Goal: Share content: Share content

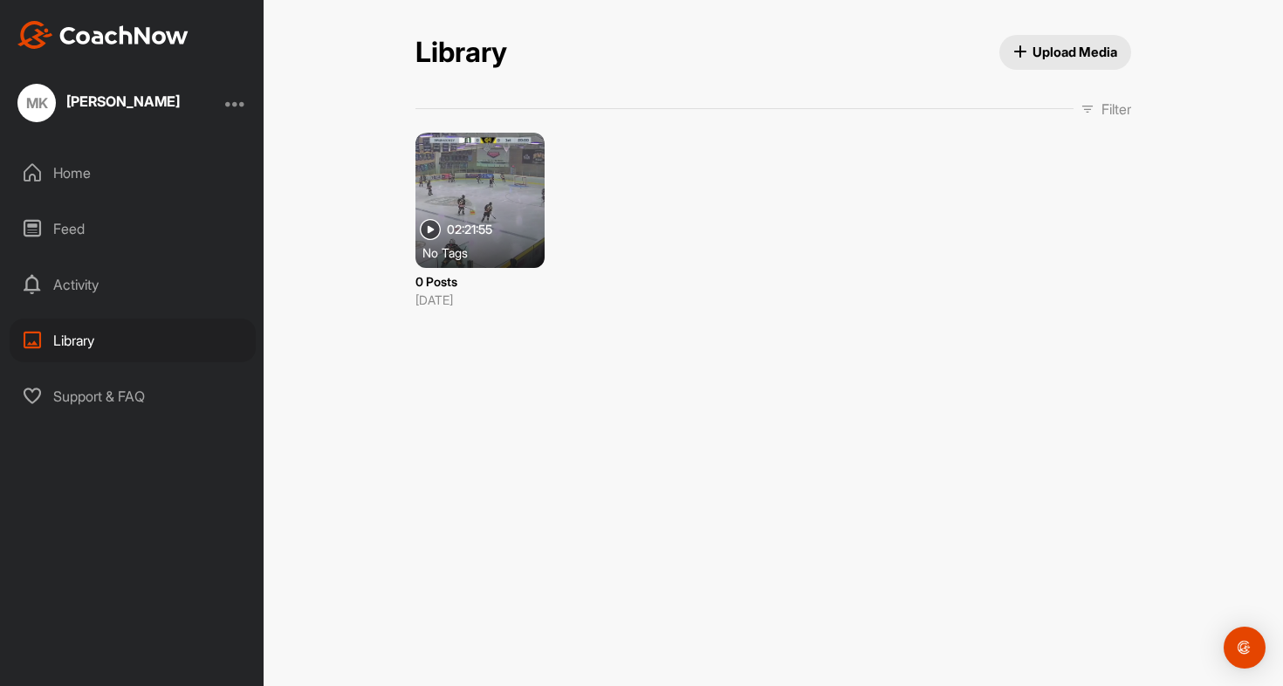
click at [1035, 53] on span "Upload Media" at bounding box center [1065, 52] width 105 height 18
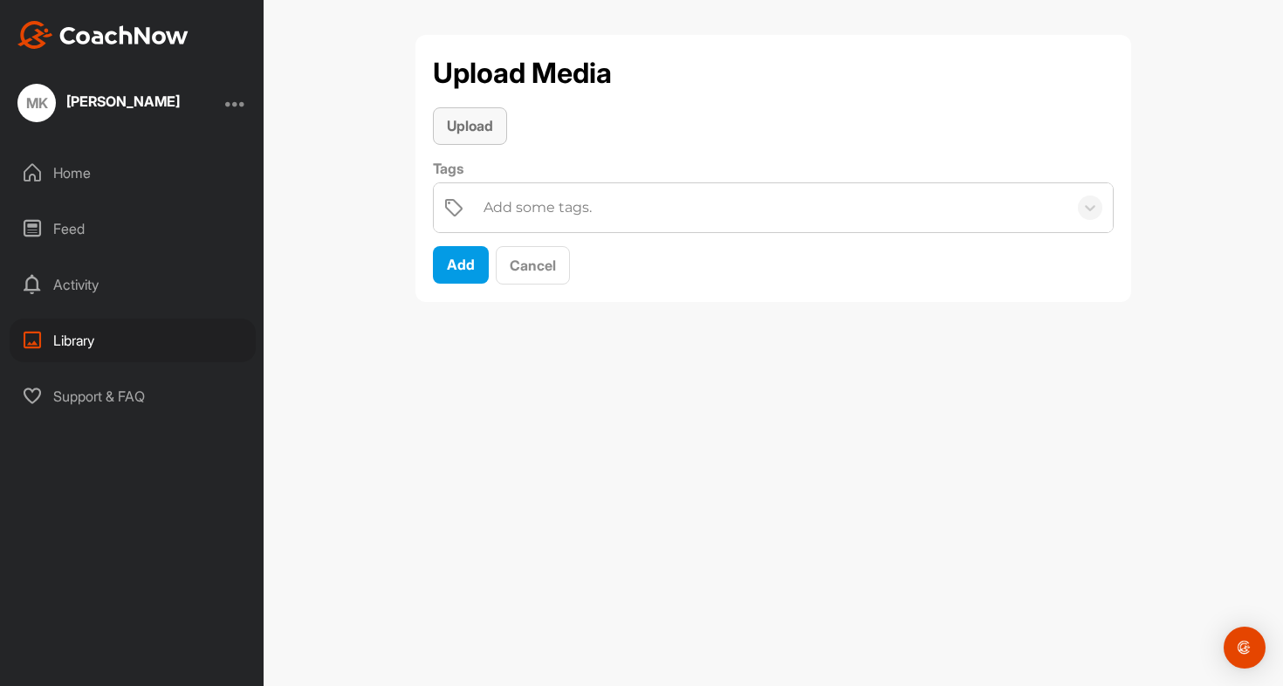
click at [476, 127] on span "Upload" at bounding box center [470, 125] width 46 height 17
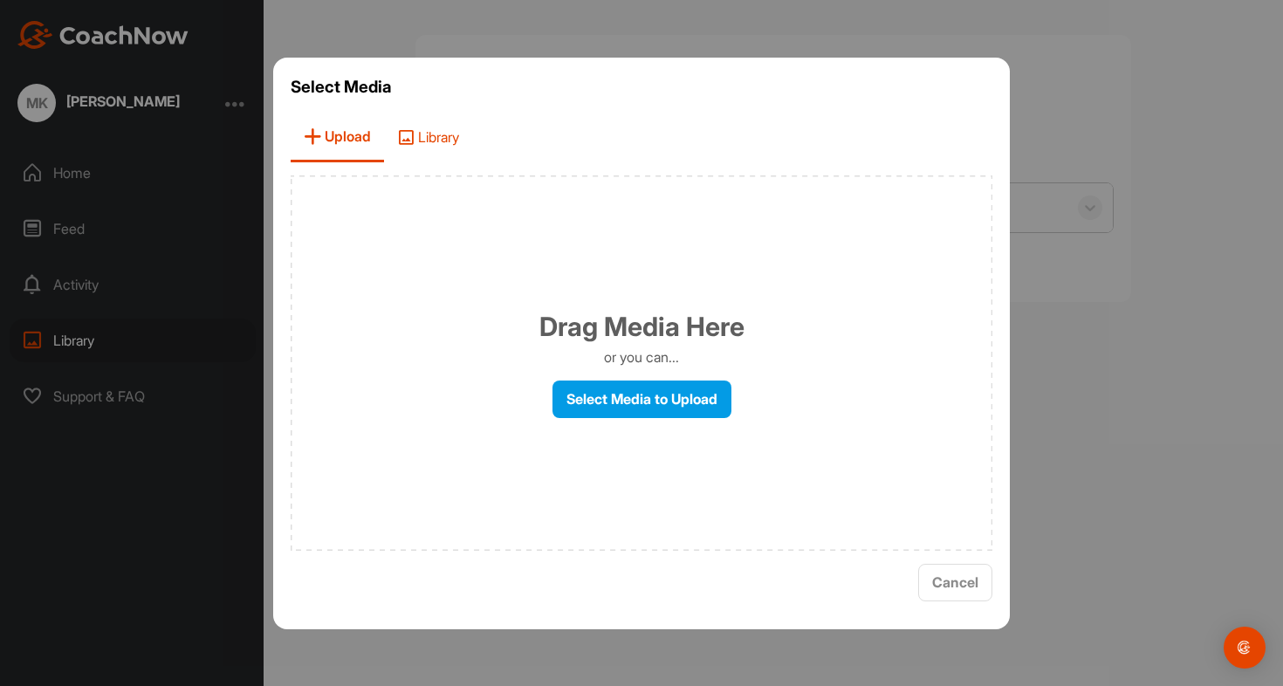
click at [424, 129] on span "Library" at bounding box center [428, 138] width 88 height 50
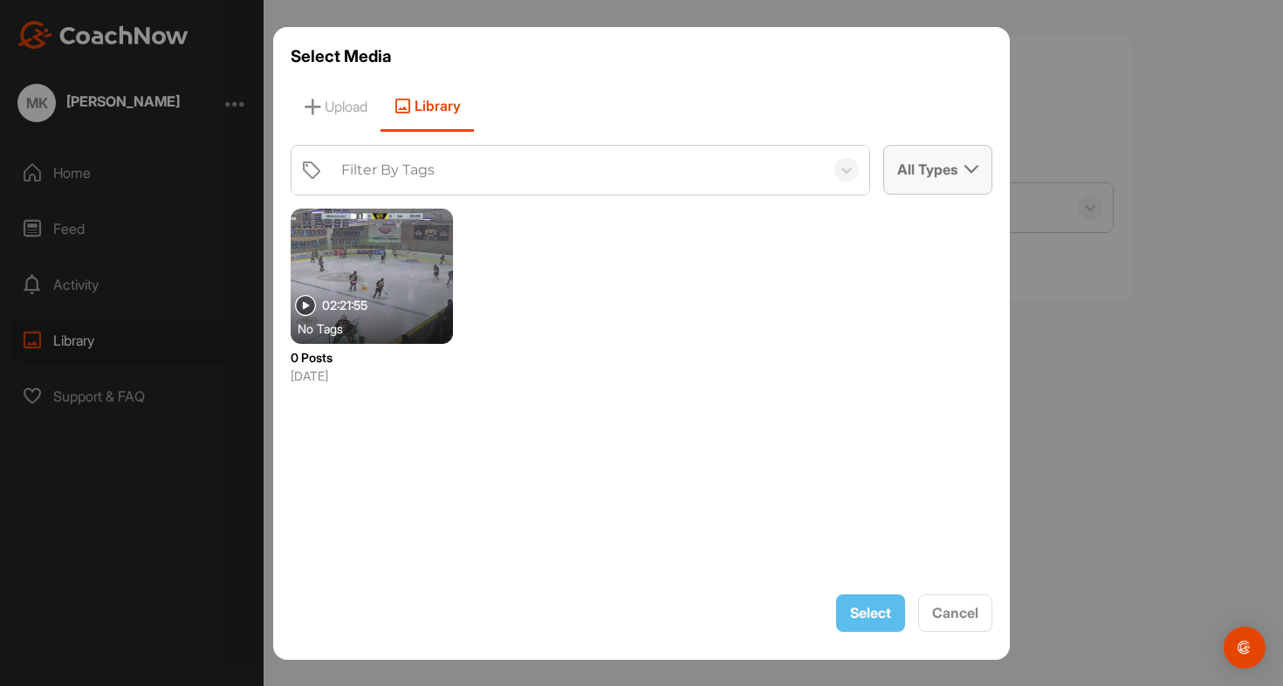
click at [946, 177] on div "All Types" at bounding box center [937, 169] width 107 height 47
click at [933, 145] on div "All Types" at bounding box center [937, 170] width 109 height 50
click at [168, 265] on div at bounding box center [641, 343] width 1283 height 686
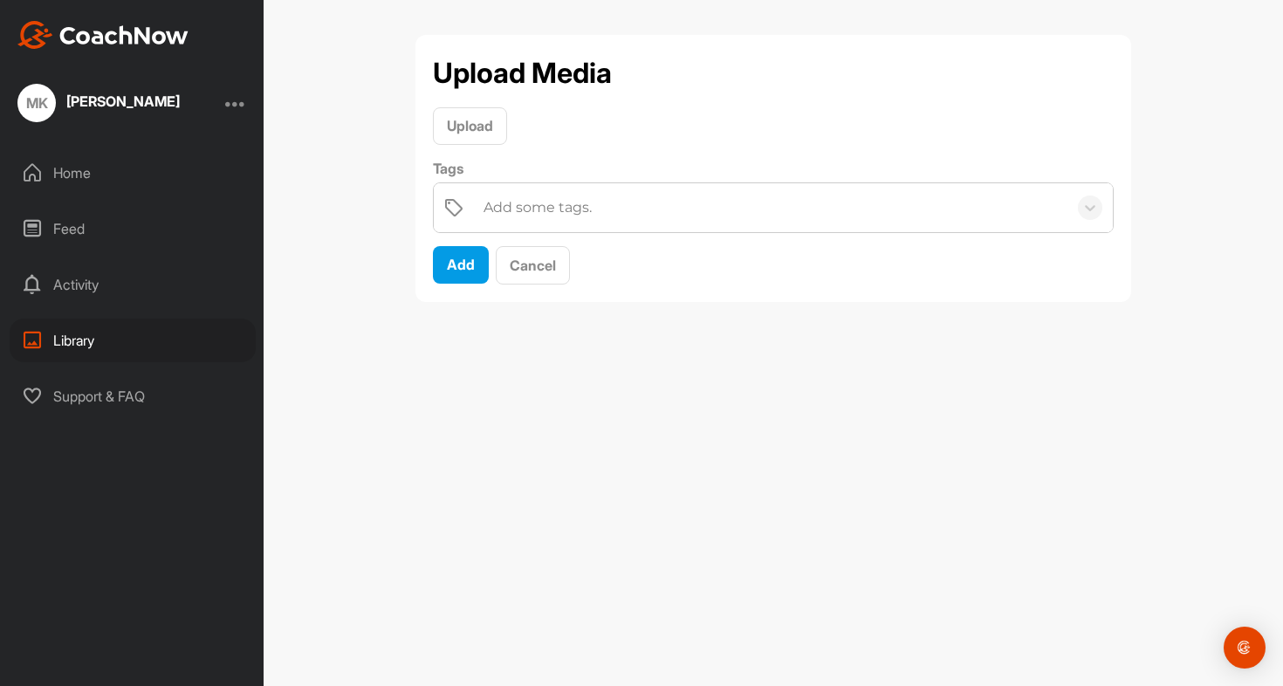
click at [119, 188] on div "Home" at bounding box center [133, 173] width 246 height 44
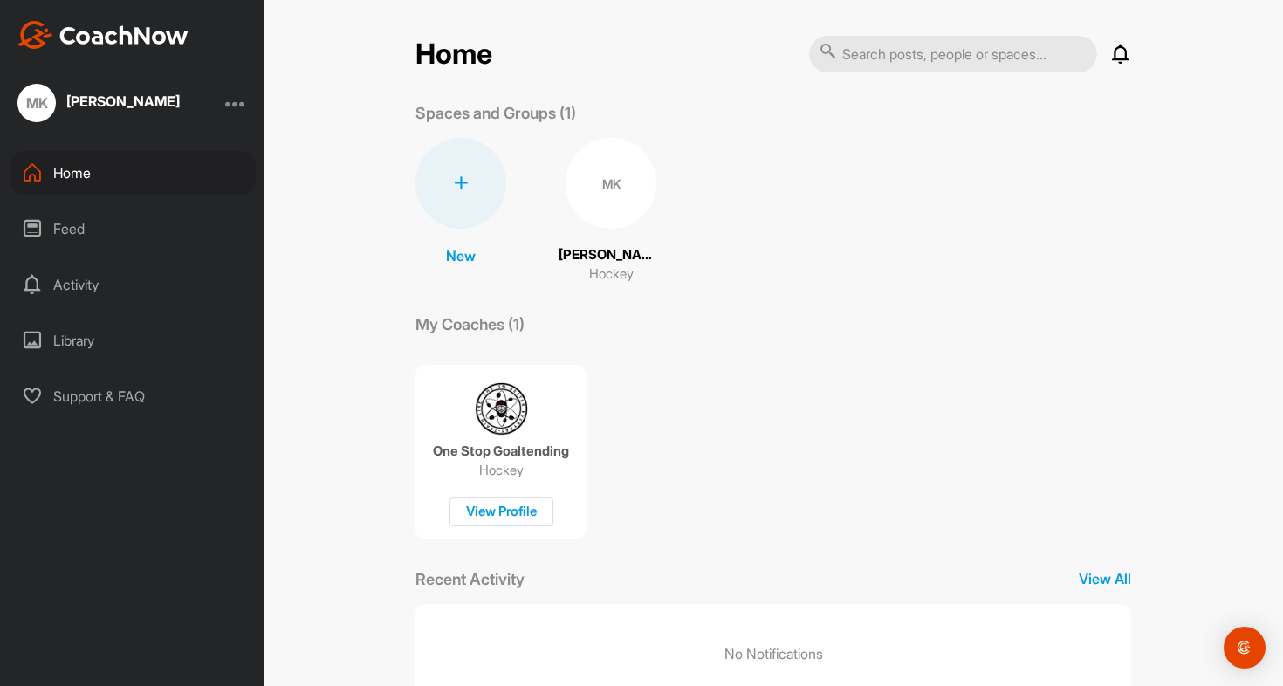
click at [608, 189] on div "MK" at bounding box center [611, 183] width 91 height 91
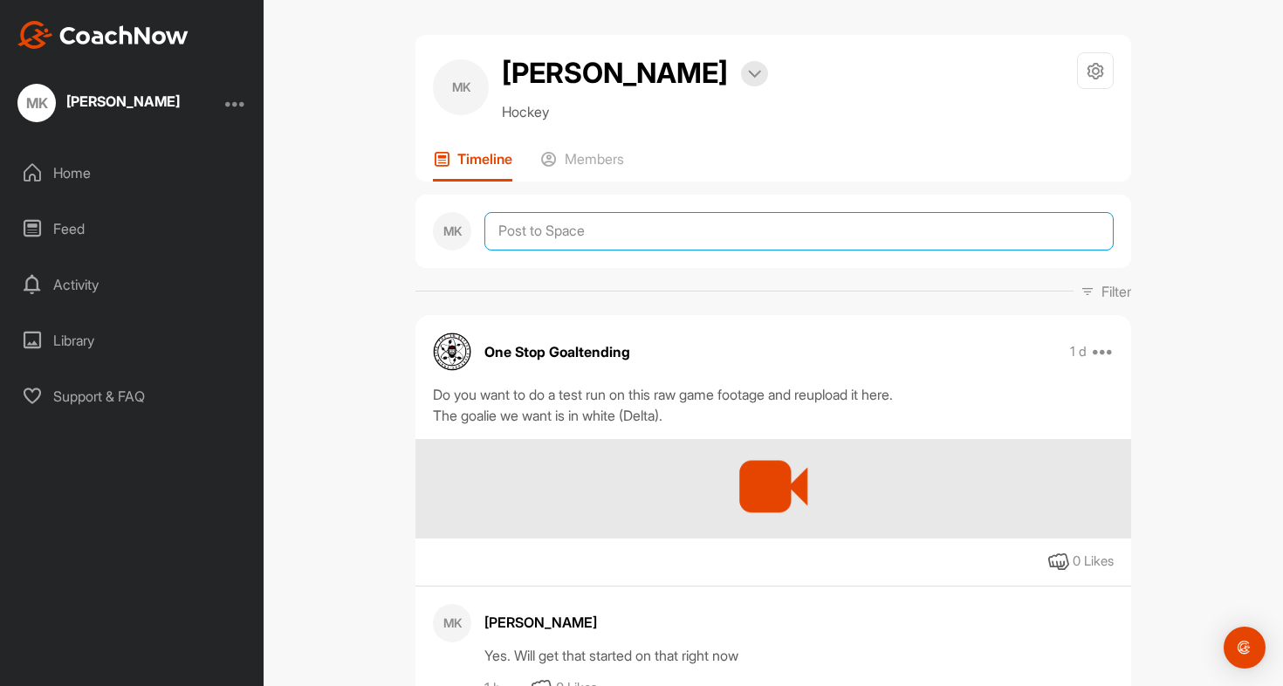
click at [557, 235] on textarea at bounding box center [798, 231] width 629 height 38
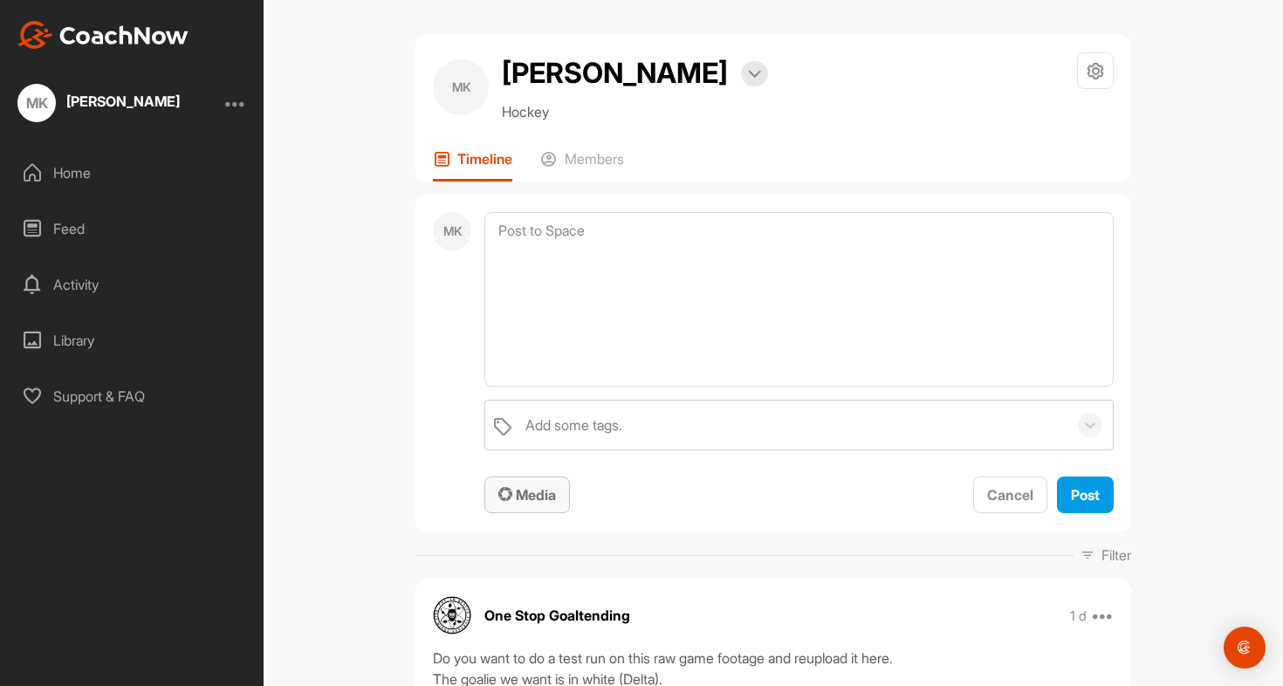
click at [522, 497] on span "Media" at bounding box center [527, 494] width 58 height 17
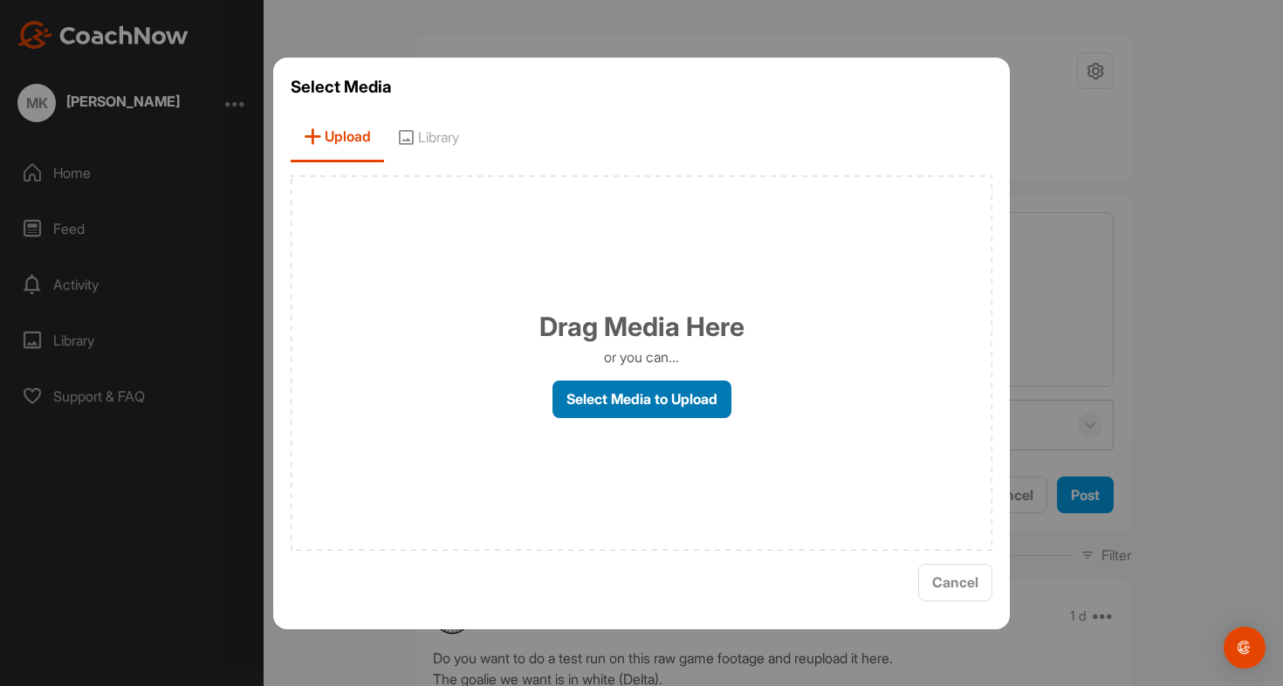
click at [650, 397] on label "Select Media to Upload" at bounding box center [641, 400] width 179 height 38
click at [0, 0] on input "Select Media to Upload" at bounding box center [0, 0] width 0 height 0
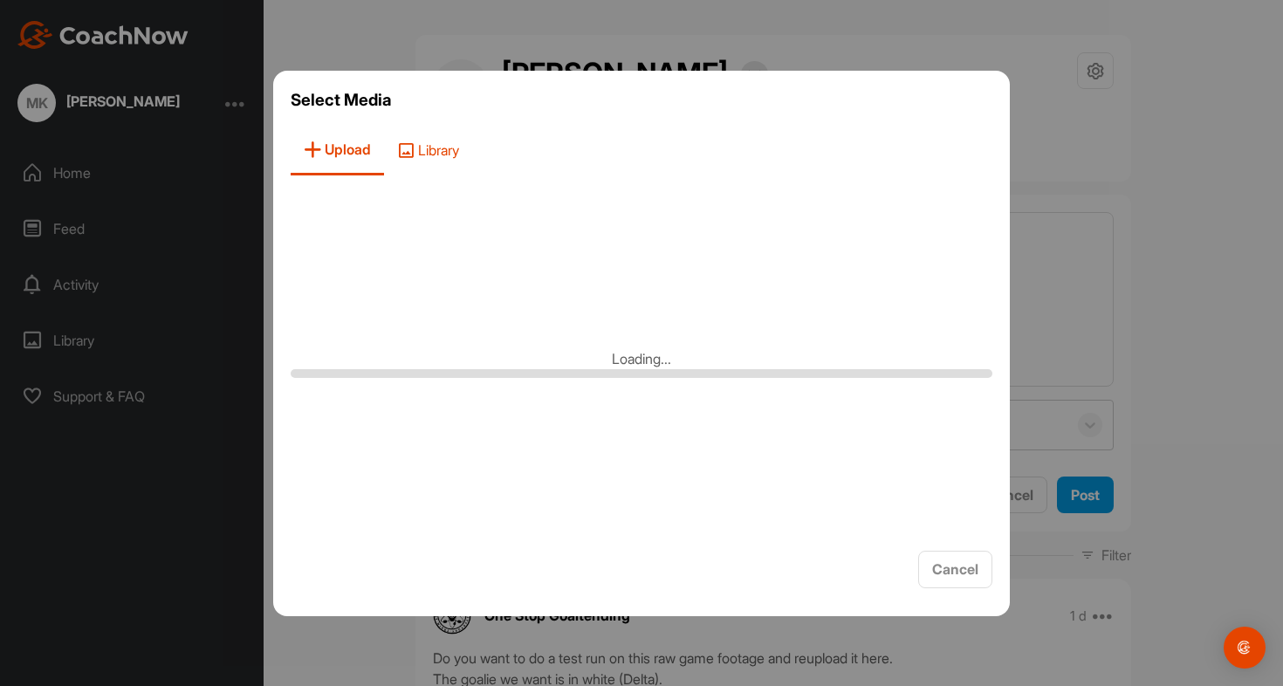
click at [421, 161] on span "Library" at bounding box center [428, 151] width 88 height 50
click at [354, 153] on span "Upload" at bounding box center [336, 151] width 90 height 50
click at [937, 563] on span "Cancel" at bounding box center [955, 568] width 46 height 17
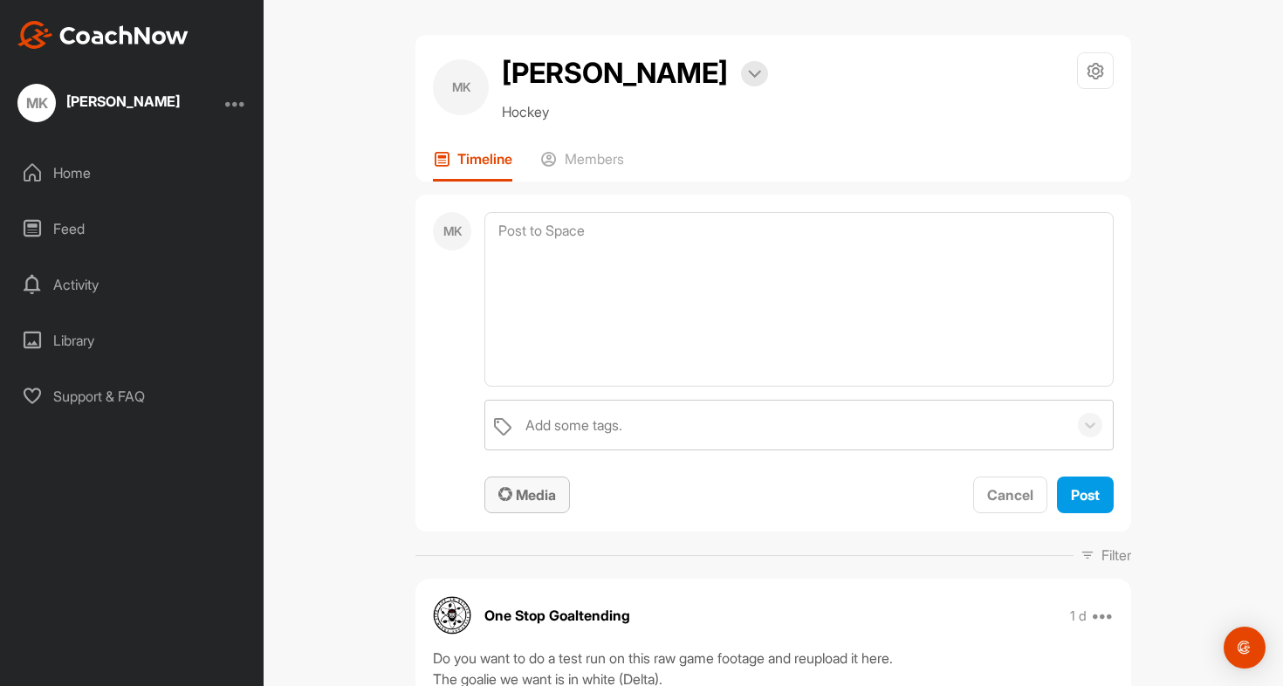
click at [502, 495] on icon "button" at bounding box center [505, 494] width 14 height 14
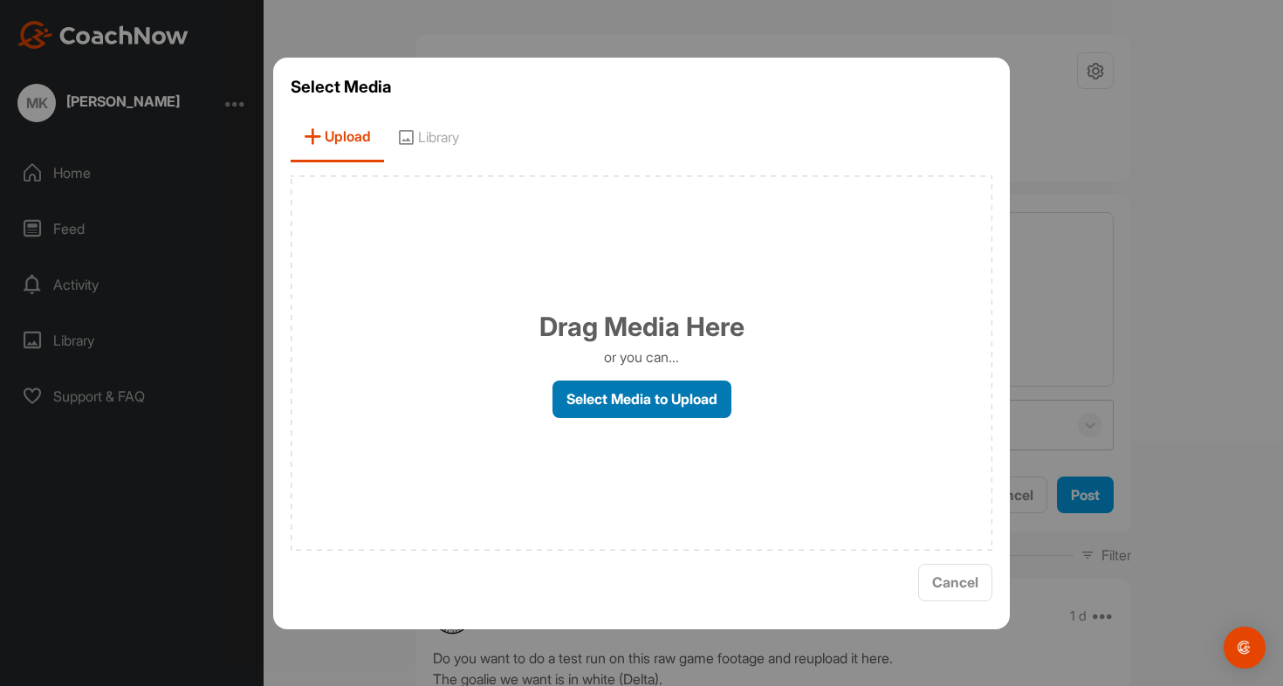
click at [620, 393] on label "Select Media to Upload" at bounding box center [641, 400] width 179 height 38
click at [0, 0] on input "Select Media to Upload" at bounding box center [0, 0] width 0 height 0
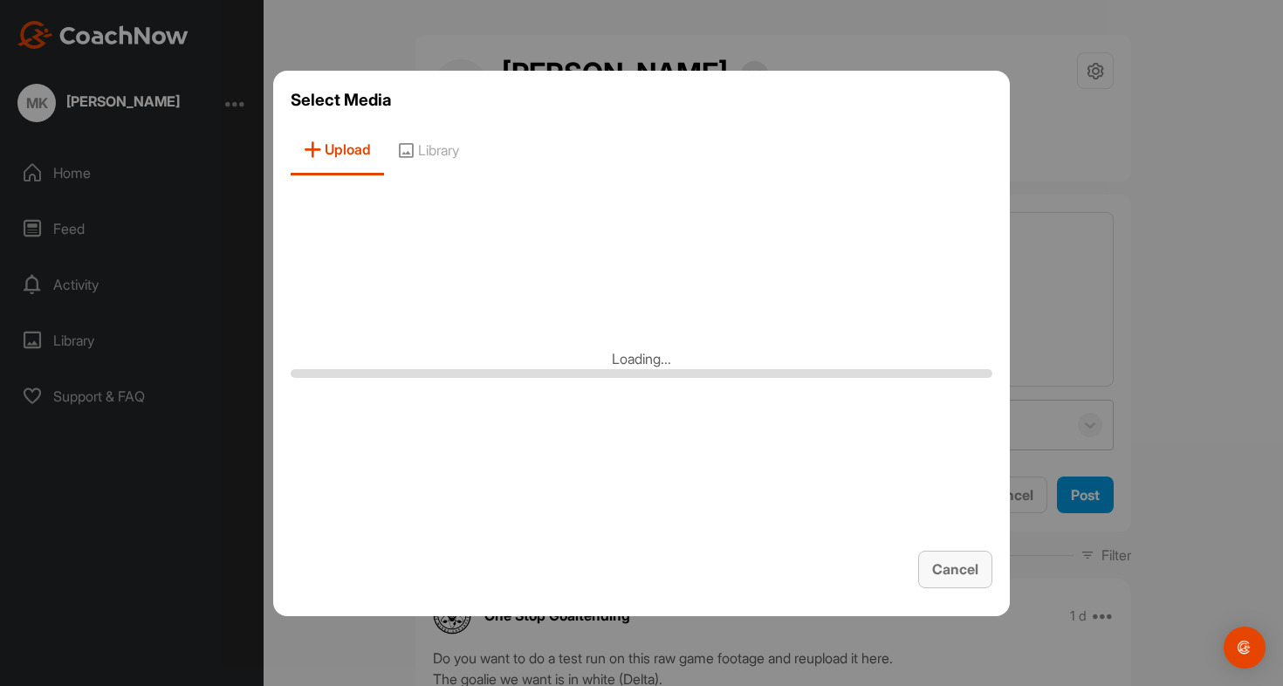
click at [939, 565] on span "Cancel" at bounding box center [955, 568] width 46 height 17
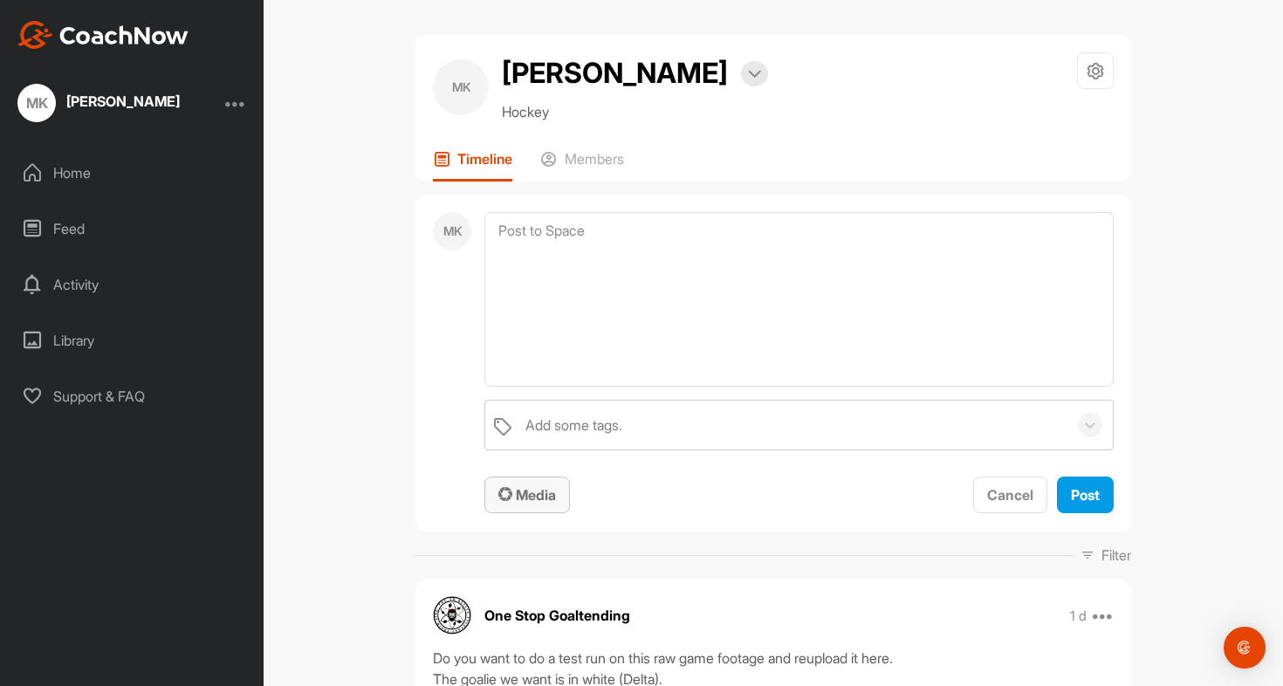
click at [520, 504] on div "Media" at bounding box center [527, 494] width 58 height 21
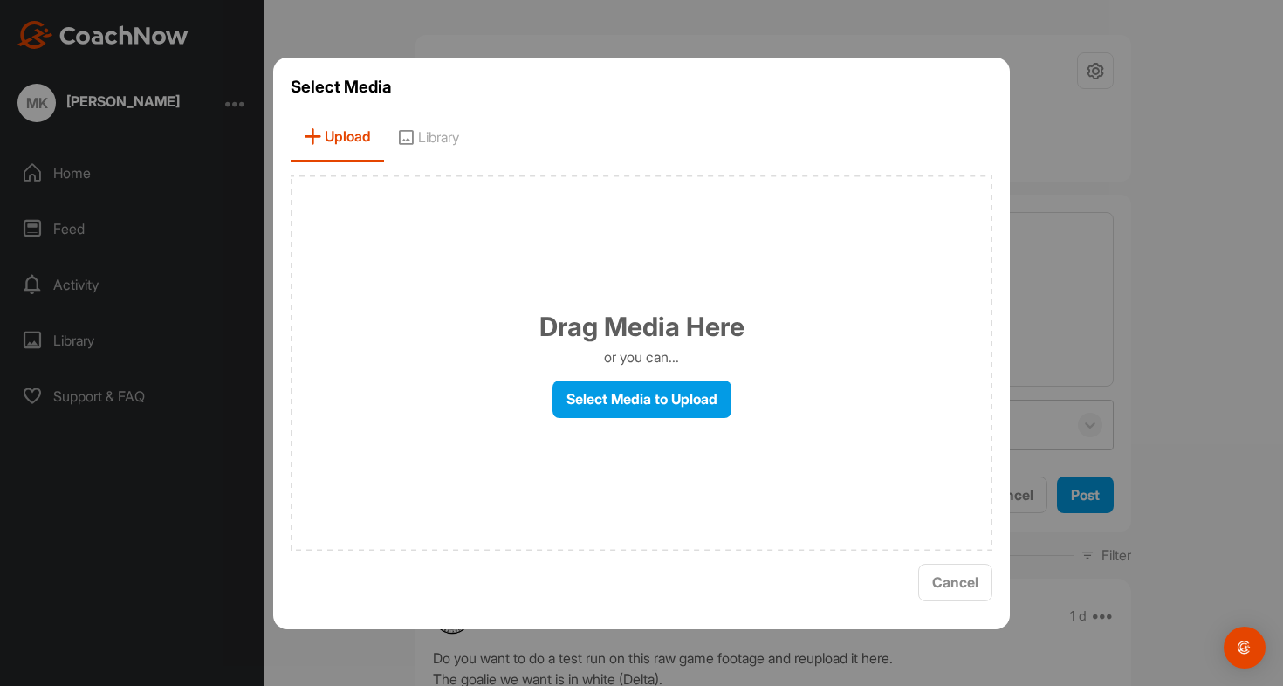
click at [625, 429] on div "Drag Media Here or you can... Select Media to Upload" at bounding box center [642, 362] width 702 height 375
click at [626, 401] on label "Select Media to Upload" at bounding box center [641, 400] width 179 height 38
click at [0, 0] on input "Select Media to Upload" at bounding box center [0, 0] width 0 height 0
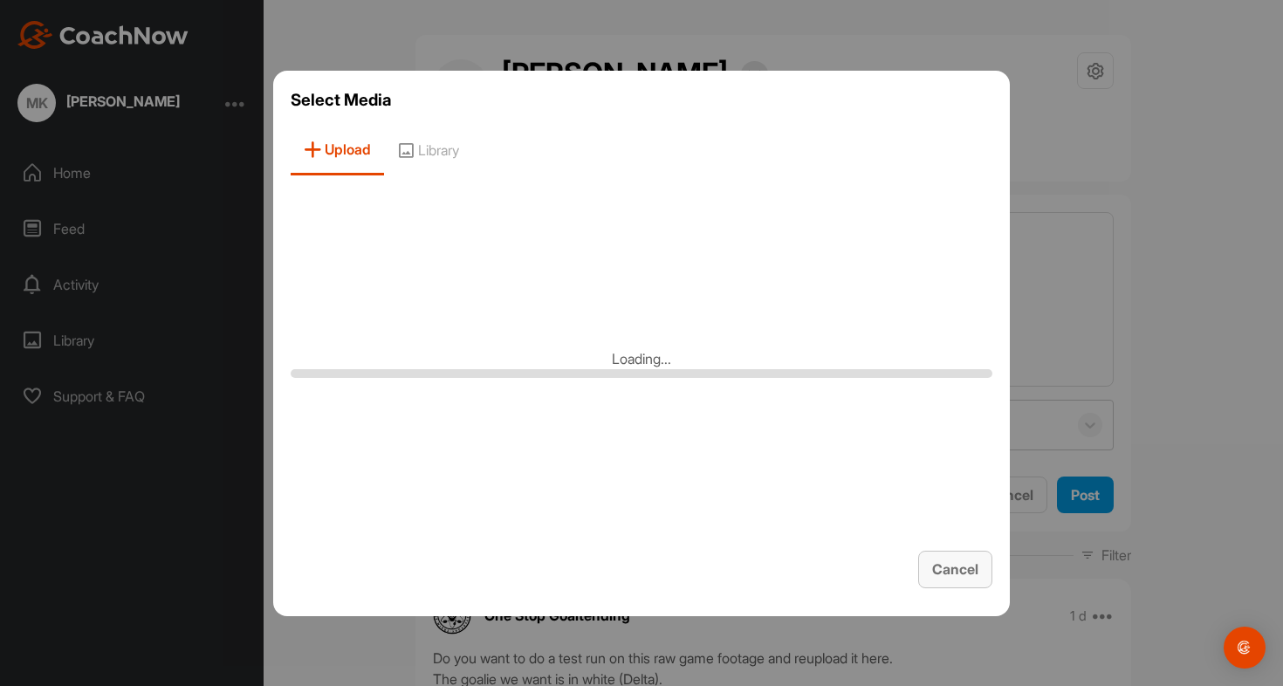
click at [950, 568] on span "Cancel" at bounding box center [955, 568] width 46 height 17
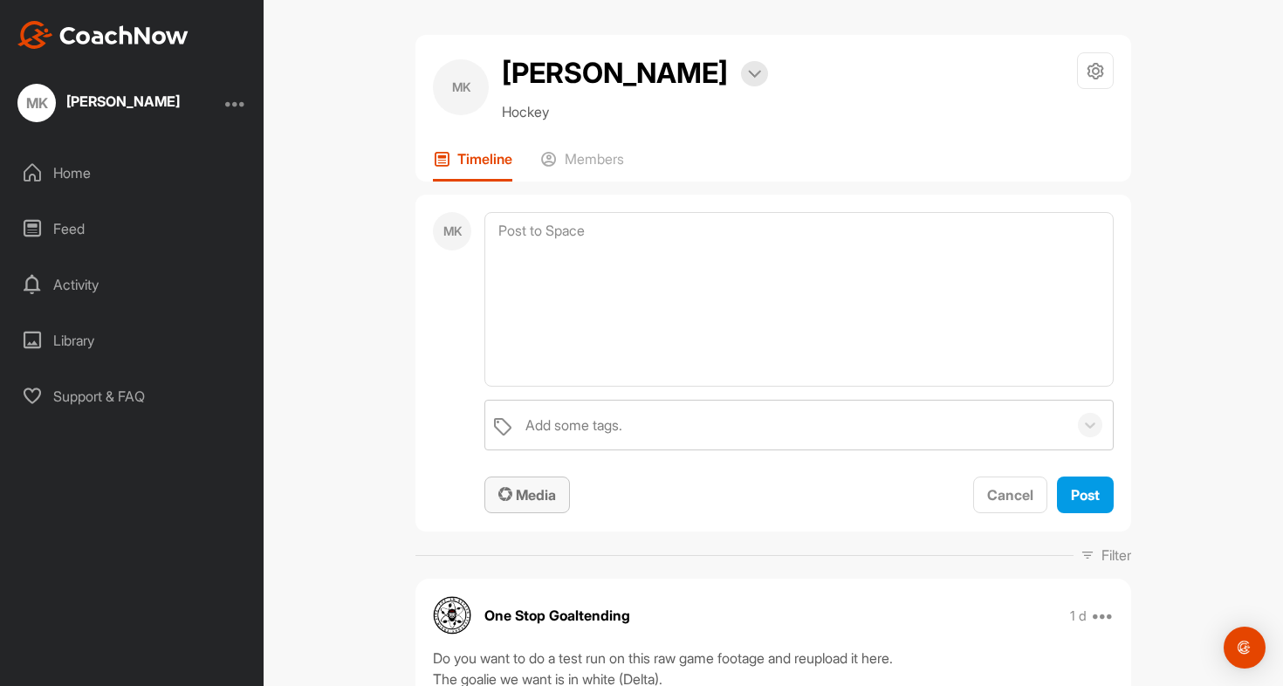
click at [524, 491] on span "Media" at bounding box center [527, 494] width 58 height 17
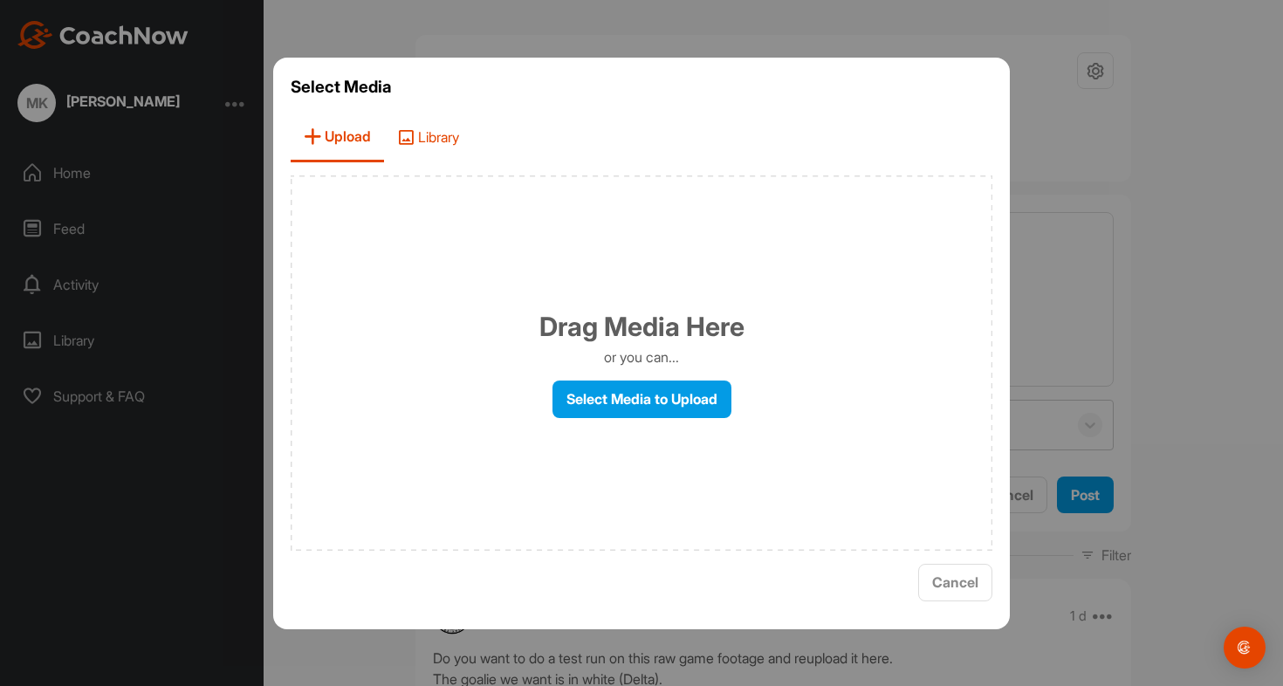
click at [408, 144] on icon at bounding box center [405, 136] width 17 height 17
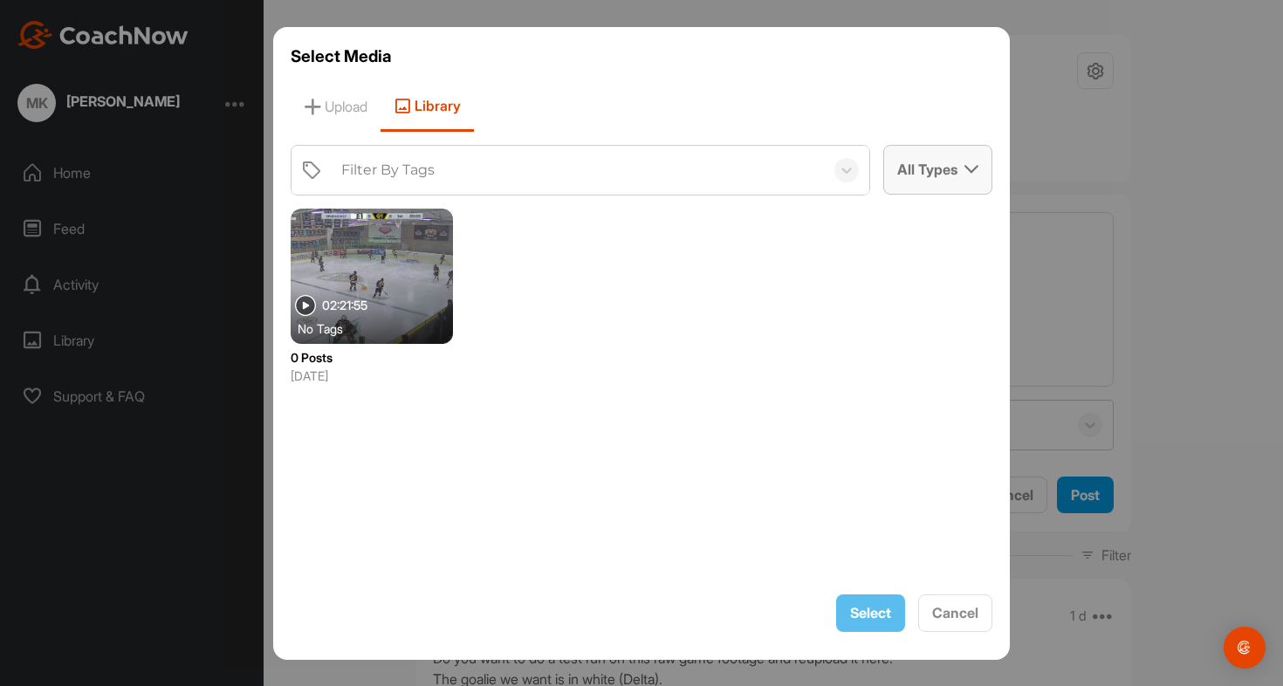
click at [913, 162] on div "All Types" at bounding box center [937, 169] width 107 height 47
click at [335, 116] on span "Upload" at bounding box center [336, 107] width 90 height 50
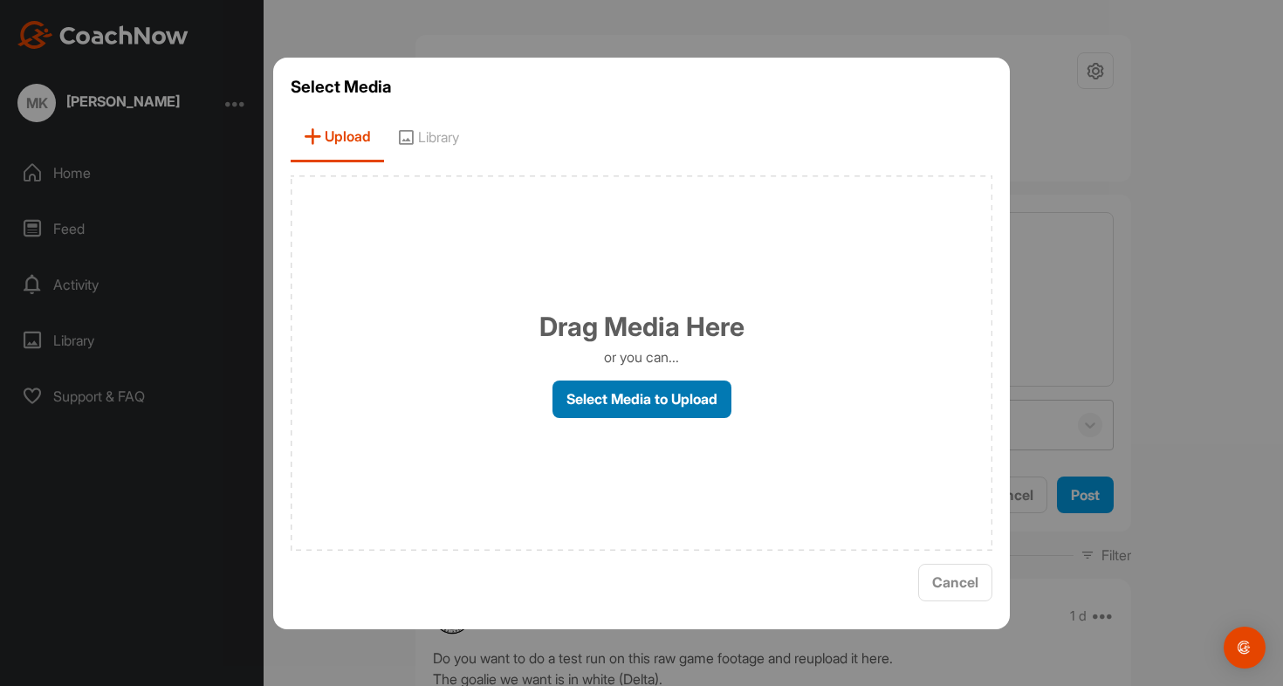
click at [665, 412] on label "Select Media to Upload" at bounding box center [641, 400] width 179 height 38
click at [0, 0] on input "Select Media to Upload" at bounding box center [0, 0] width 0 height 0
click at [657, 395] on label "Select Media to Upload" at bounding box center [641, 400] width 179 height 38
click at [0, 0] on input "Select Media to Upload" at bounding box center [0, 0] width 0 height 0
click at [626, 382] on label "Select Media to Upload" at bounding box center [641, 400] width 179 height 38
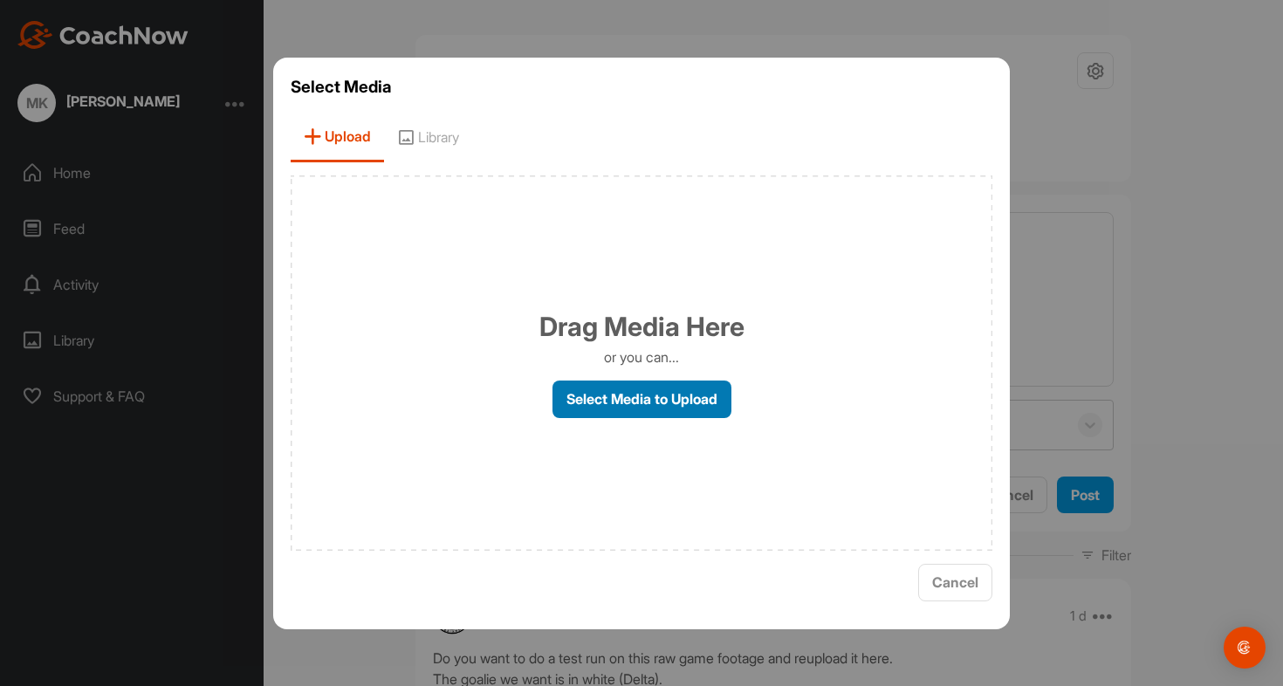
click at [0, 0] on input "Select Media to Upload" at bounding box center [0, 0] width 0 height 0
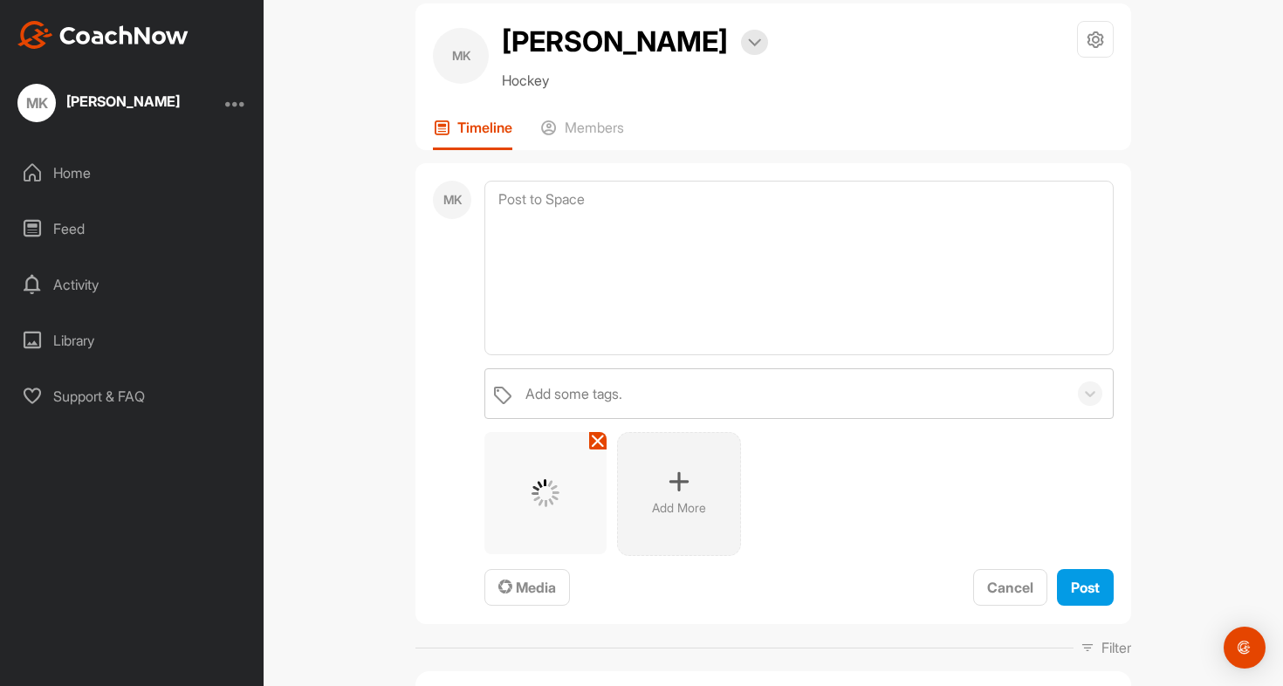
scroll to position [59, 0]
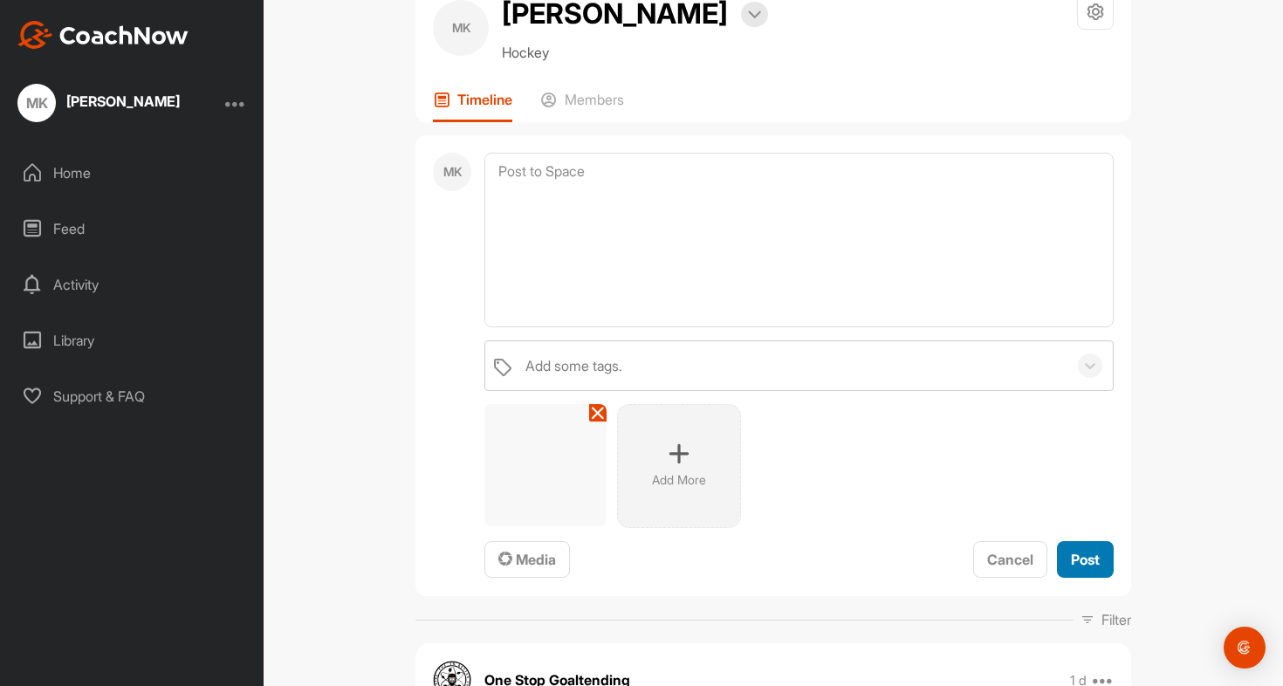
click at [1080, 552] on span "Post" at bounding box center [1085, 559] width 29 height 17
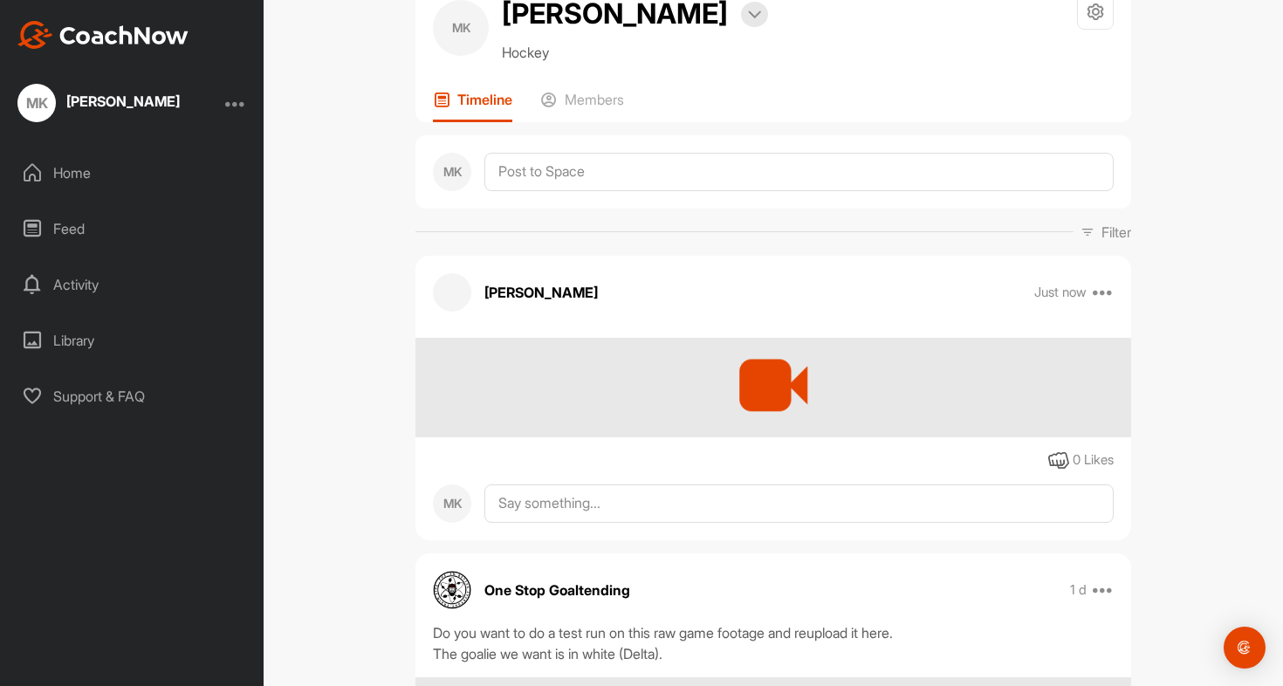
click at [745, 383] on div at bounding box center [773, 385] width 94 height 94
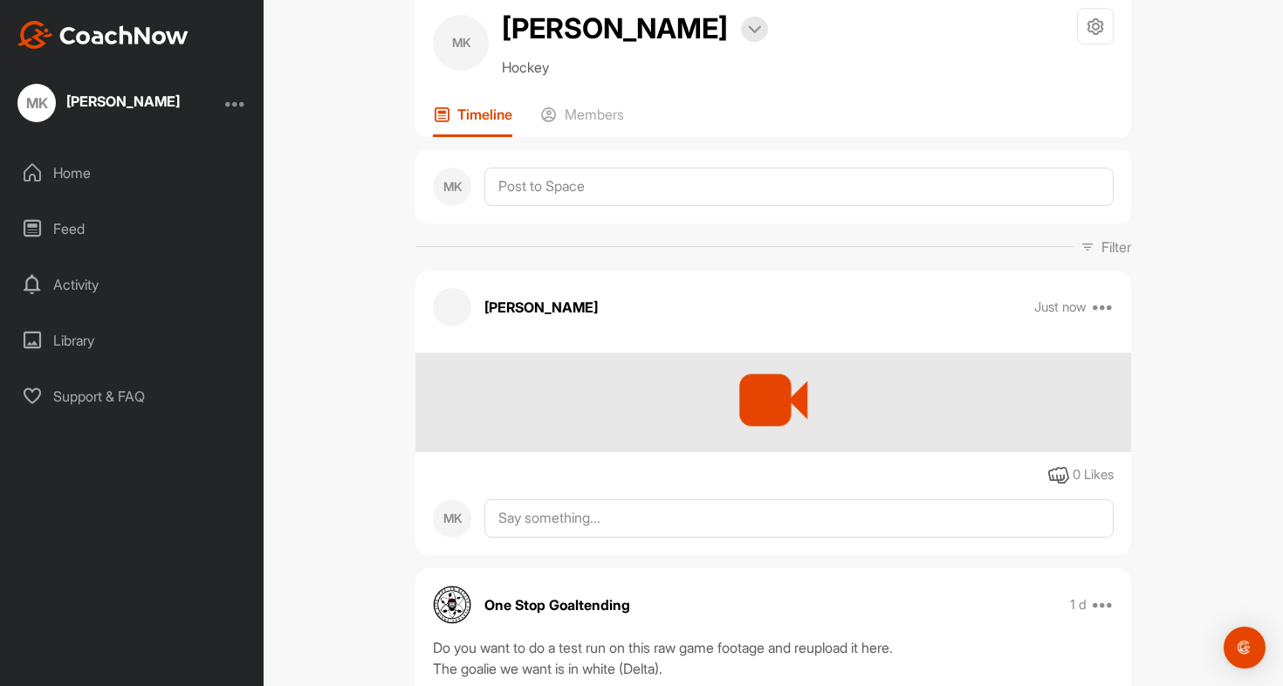
scroll to position [41, 0]
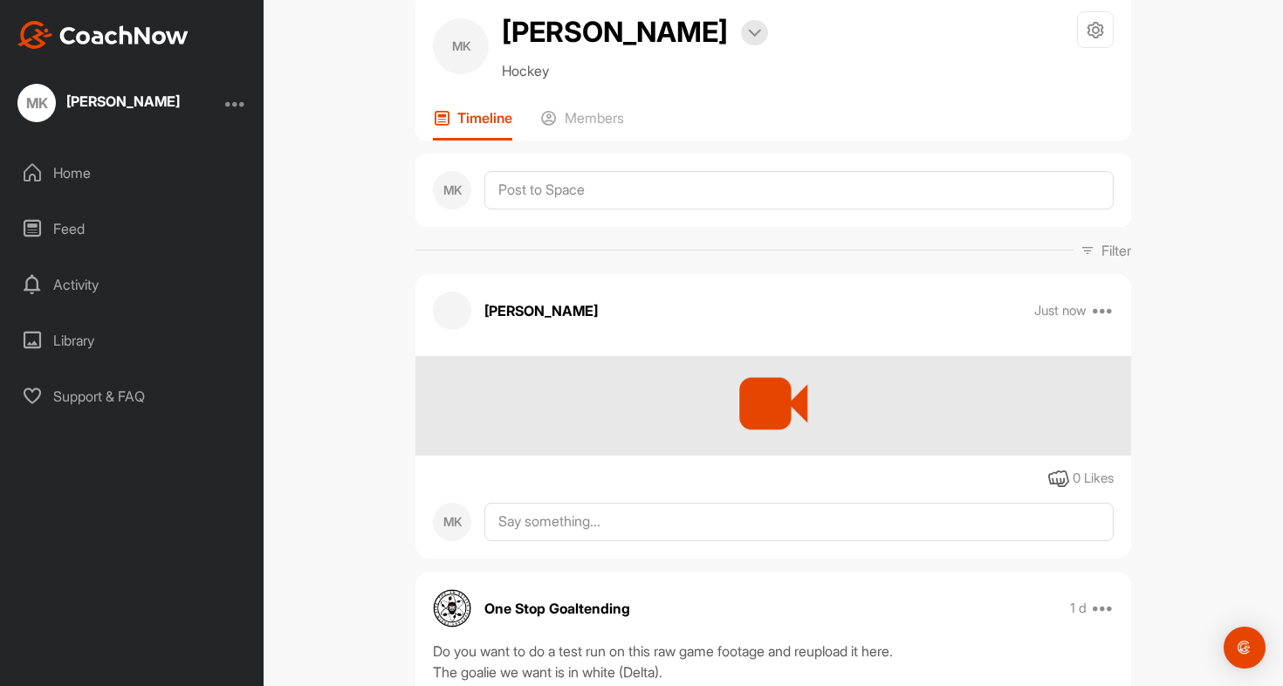
click at [768, 369] on div at bounding box center [773, 403] width 94 height 94
click at [566, 312] on p "[PERSON_NAME]" at bounding box center [540, 310] width 113 height 21
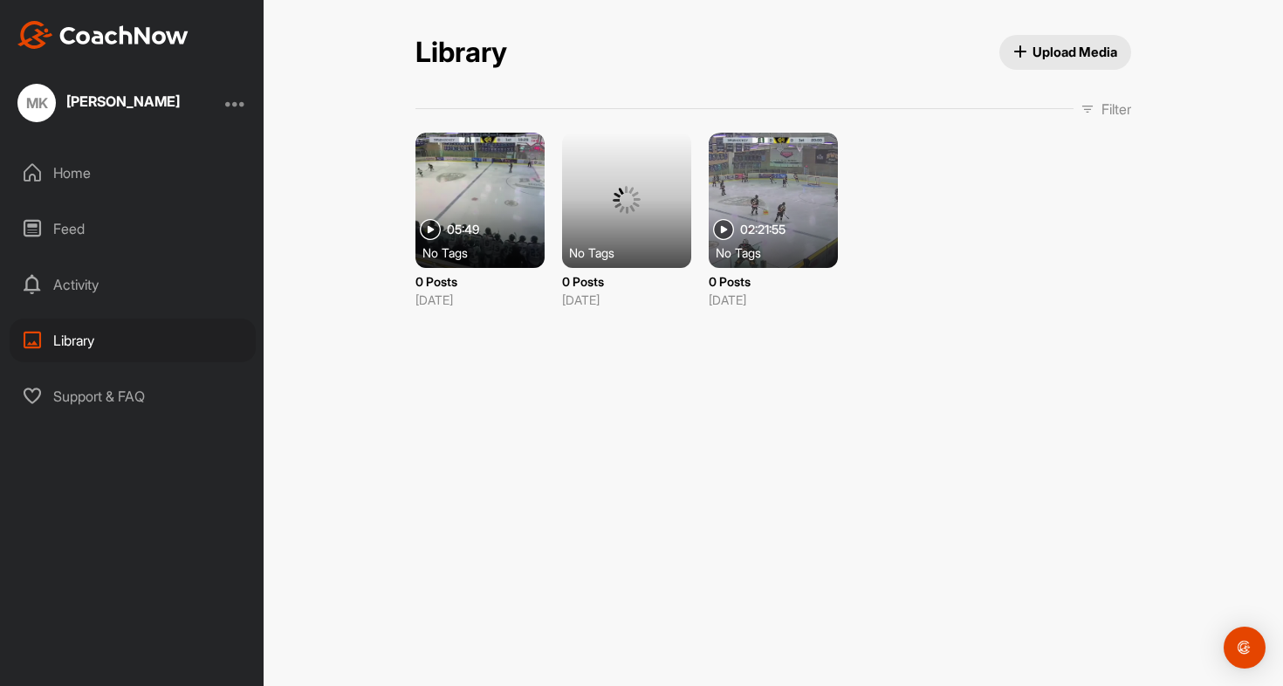
click at [94, 167] on div "Home" at bounding box center [133, 173] width 246 height 44
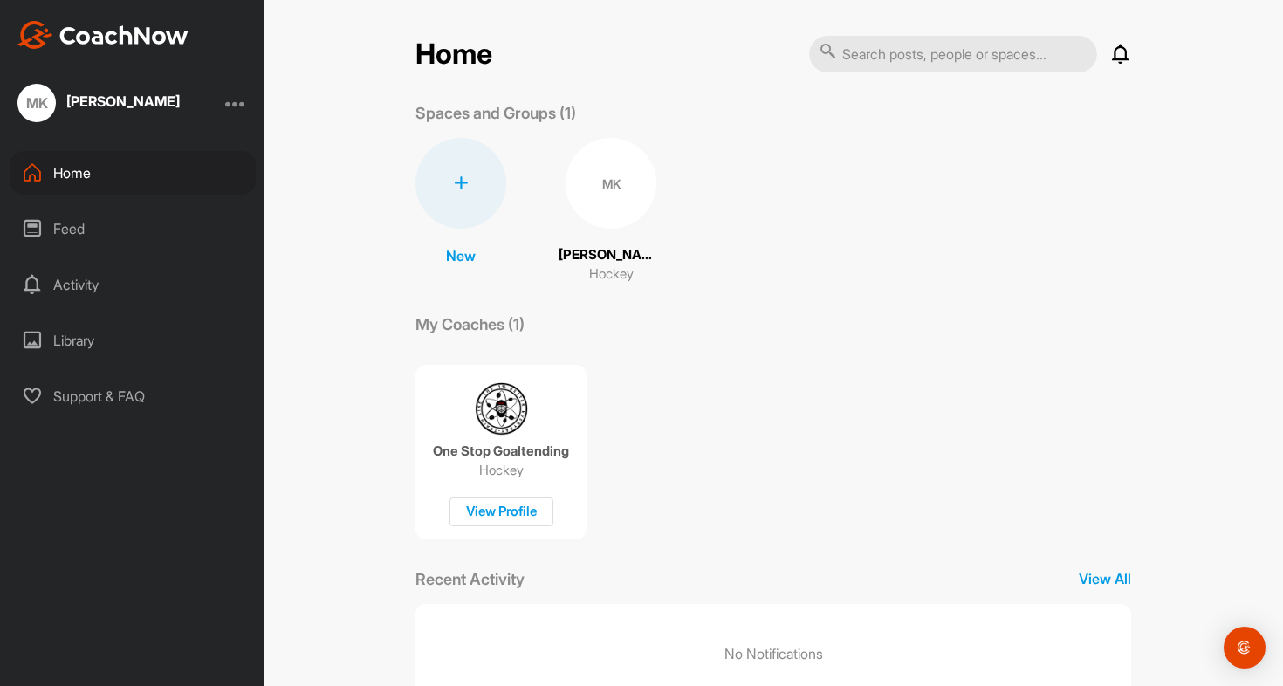
click at [70, 218] on div "Feed" at bounding box center [133, 229] width 246 height 44
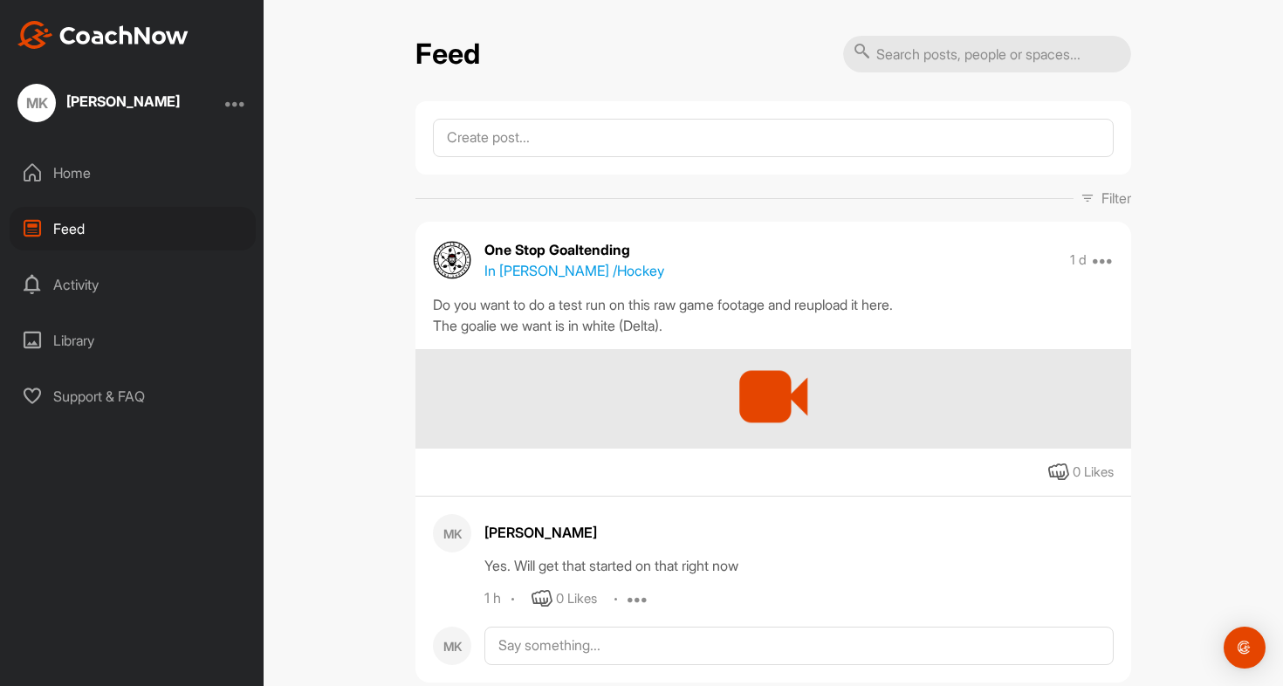
click at [107, 267] on div "Activity" at bounding box center [133, 285] width 246 height 44
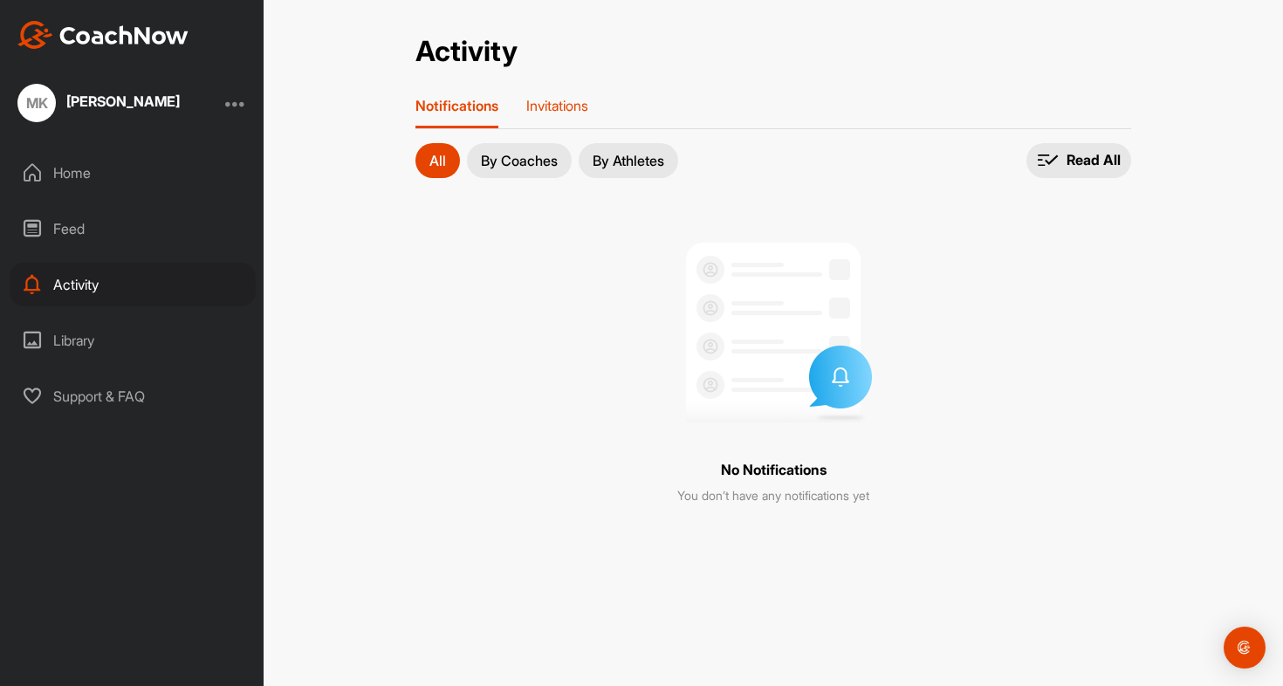
click at [543, 110] on p "Invitations" at bounding box center [557, 105] width 62 height 17
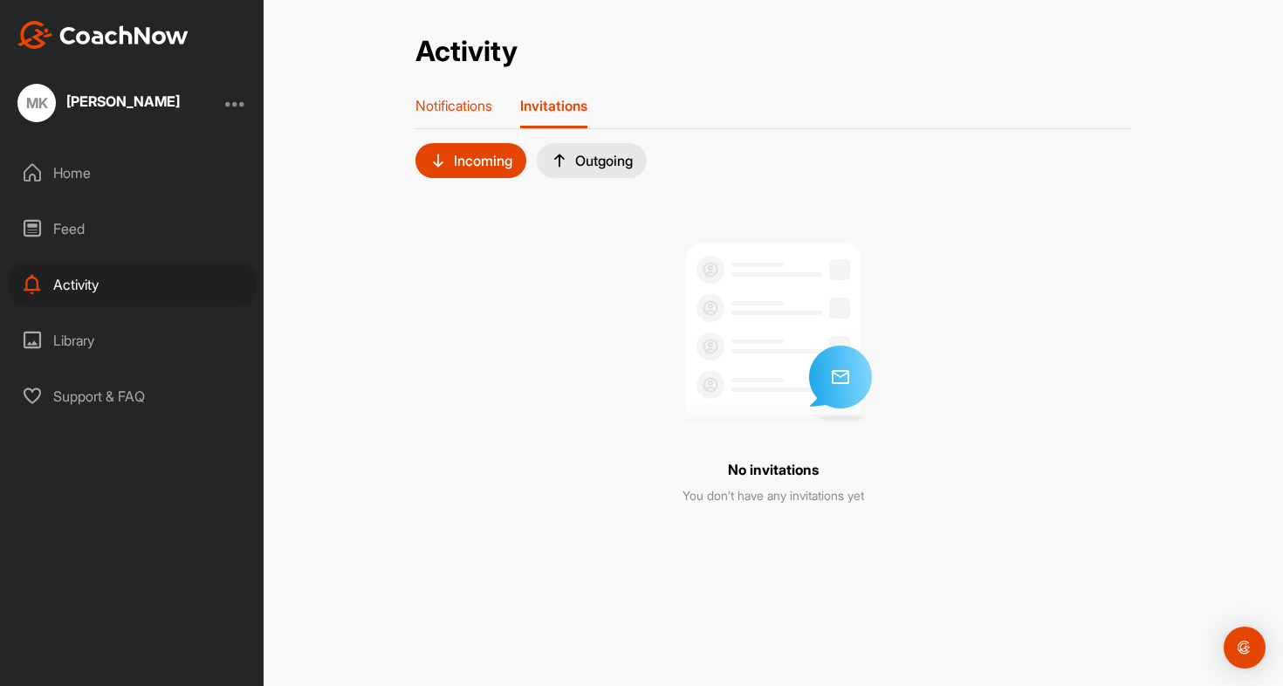
click at [492, 111] on p "Notifications" at bounding box center [453, 105] width 77 height 17
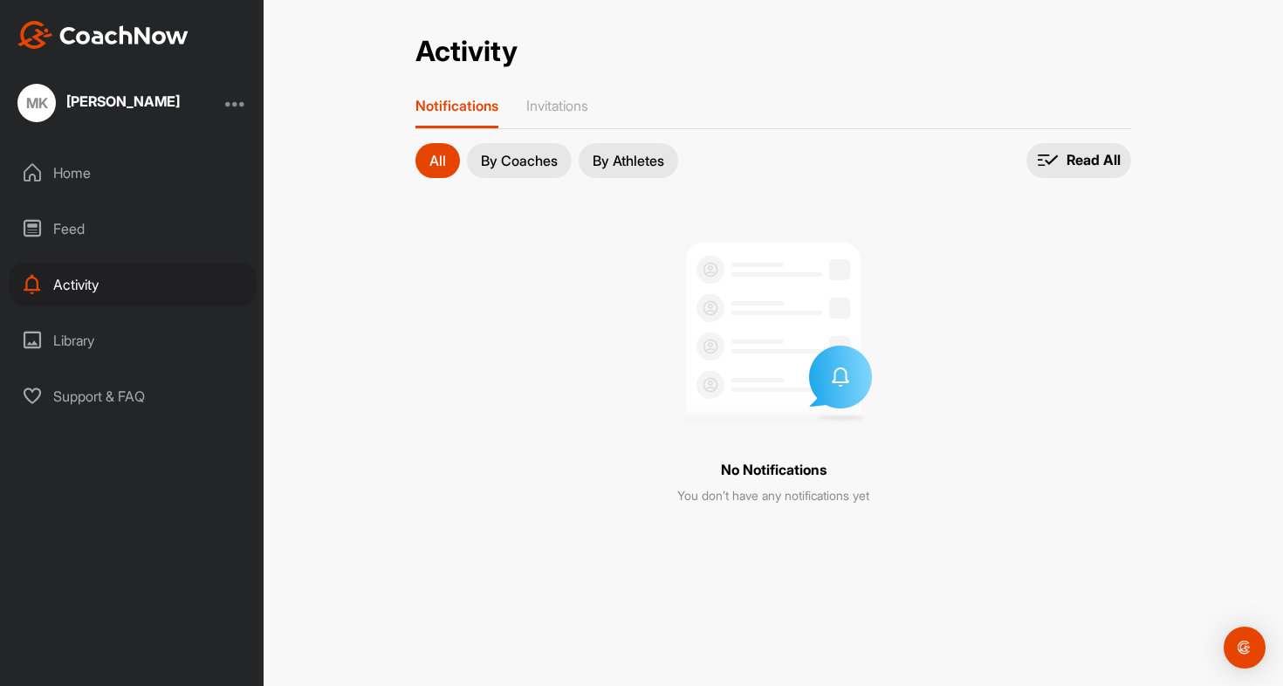
click at [120, 178] on div "Home" at bounding box center [133, 173] width 246 height 44
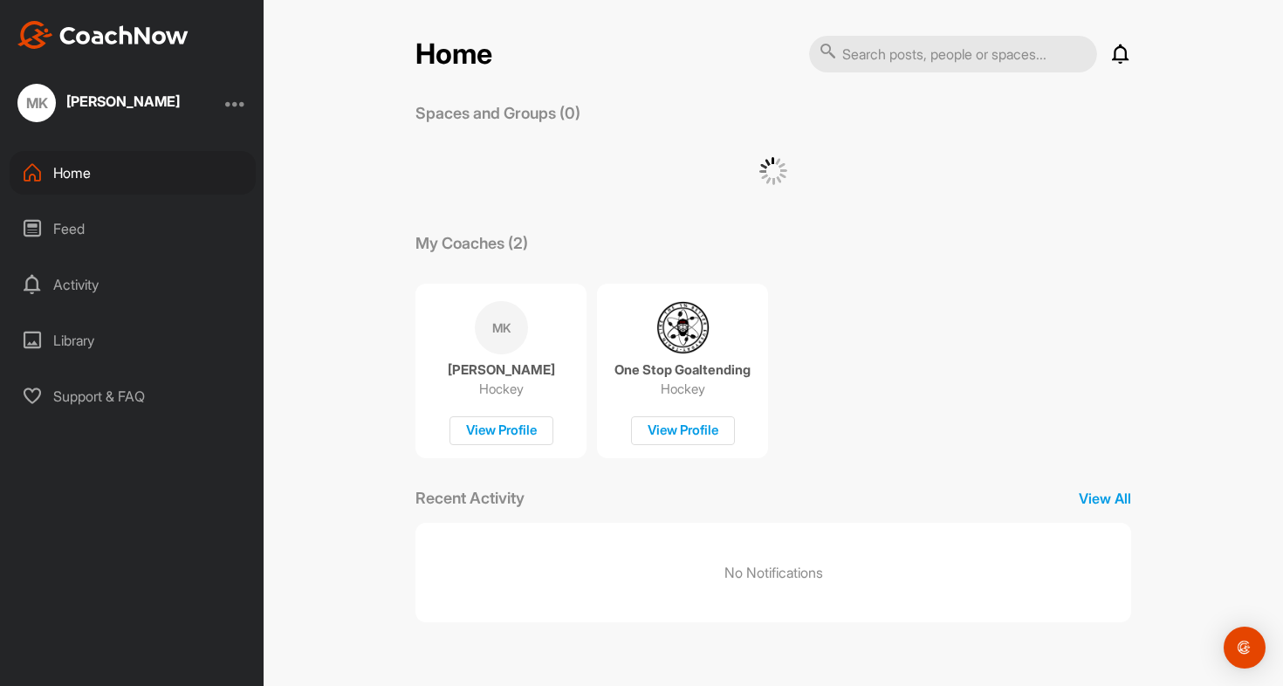
click at [52, 244] on div "Feed" at bounding box center [133, 229] width 246 height 44
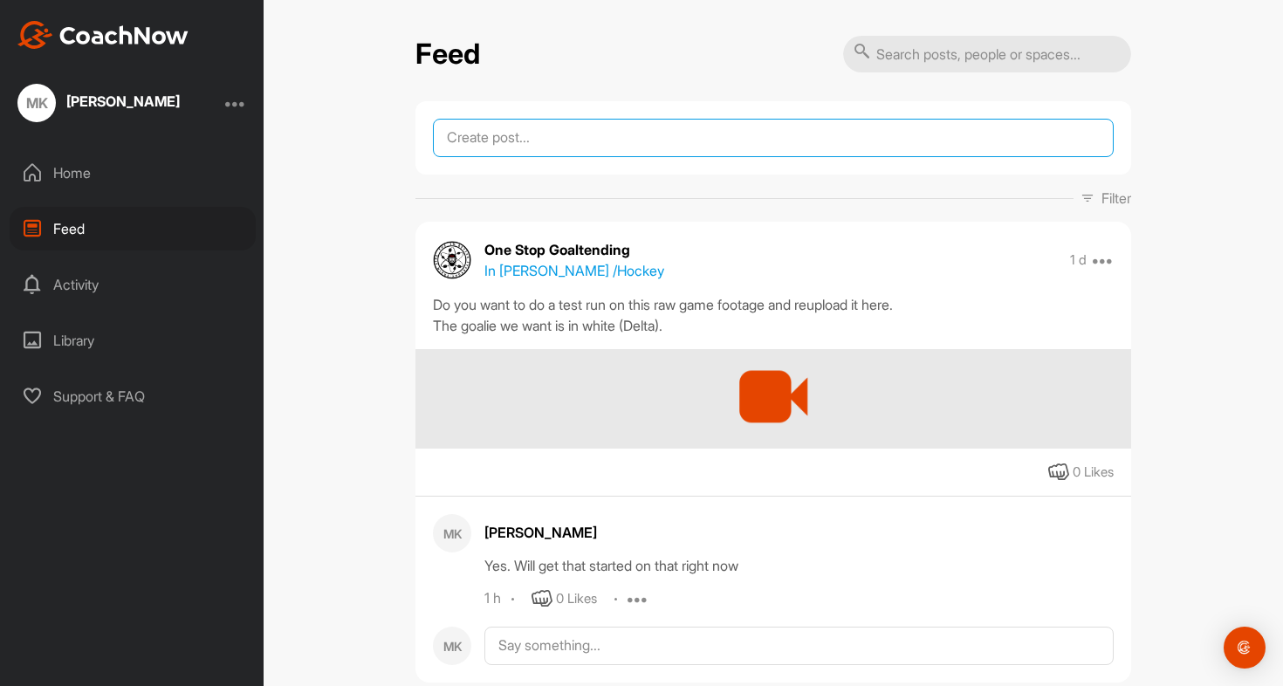
click at [584, 147] on textarea at bounding box center [773, 138] width 681 height 38
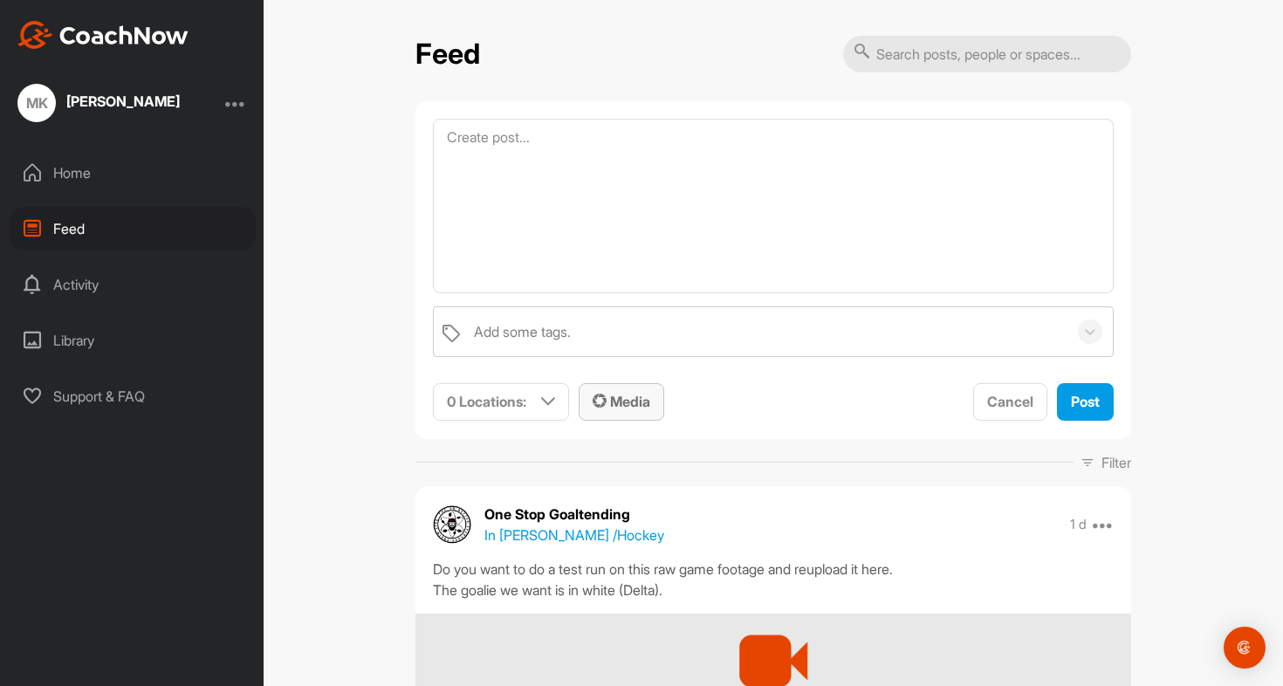
click at [616, 408] on span "Media" at bounding box center [622, 401] width 58 height 17
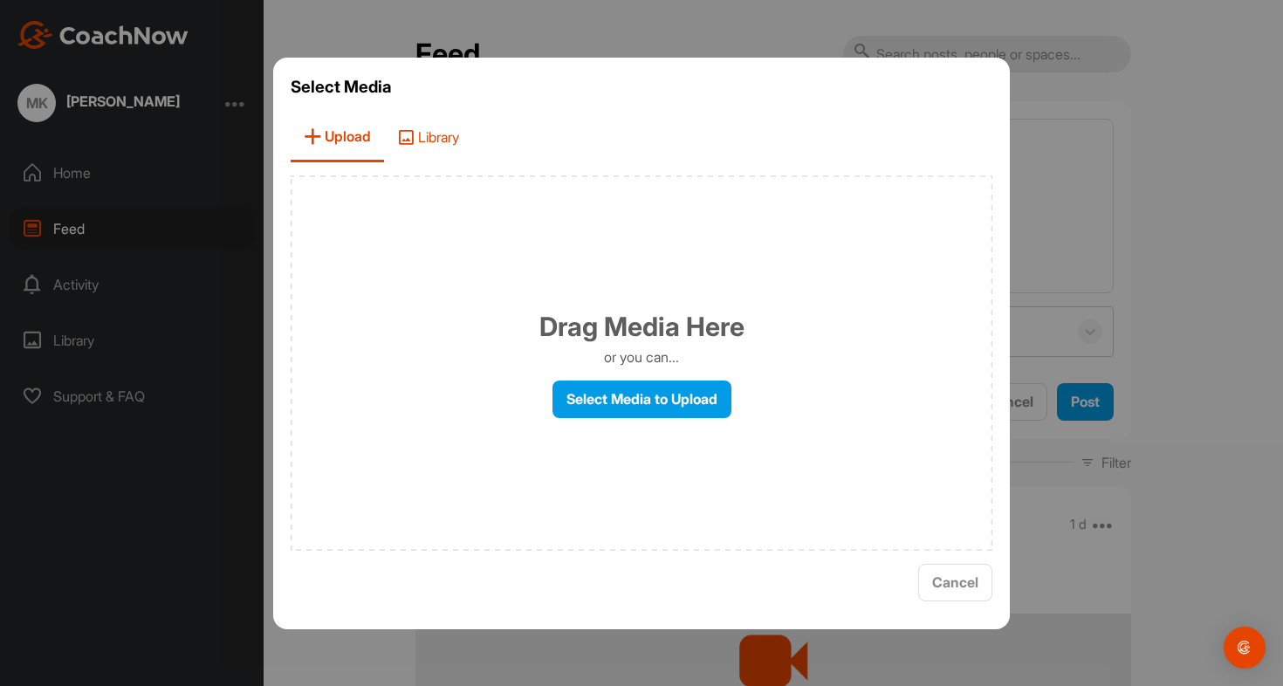
click at [428, 139] on span "Library" at bounding box center [428, 138] width 88 height 50
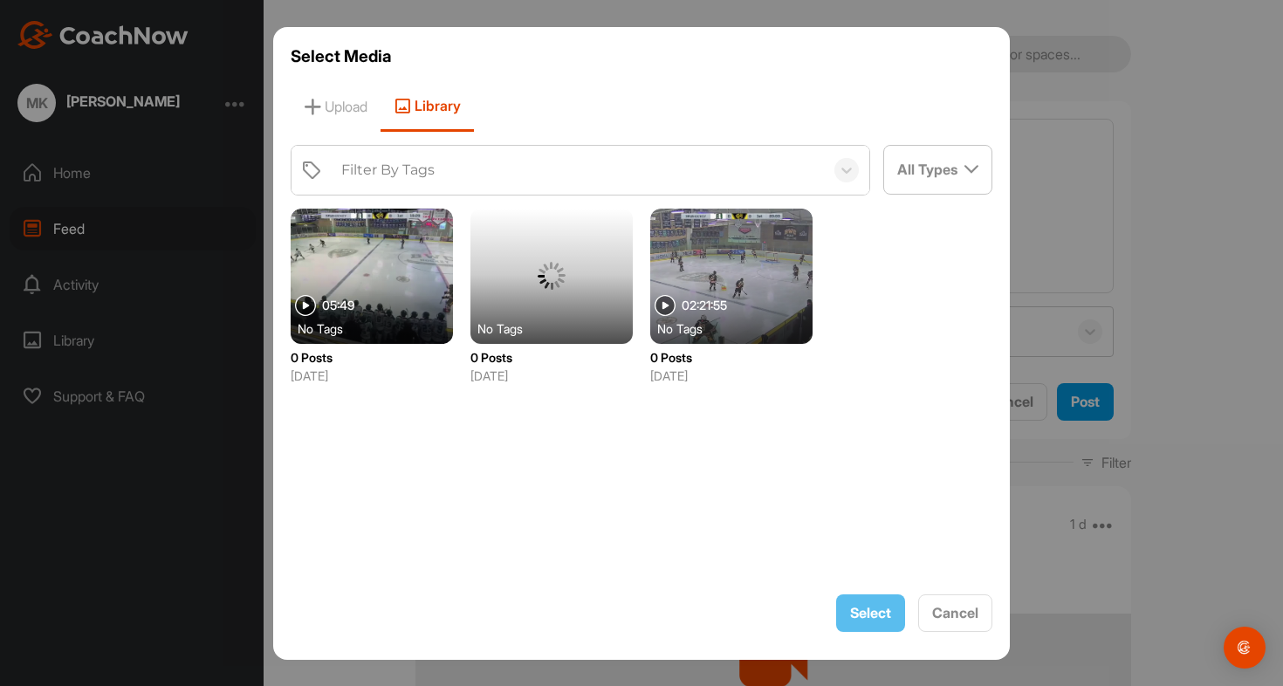
click at [359, 290] on div at bounding box center [372, 276] width 162 height 135
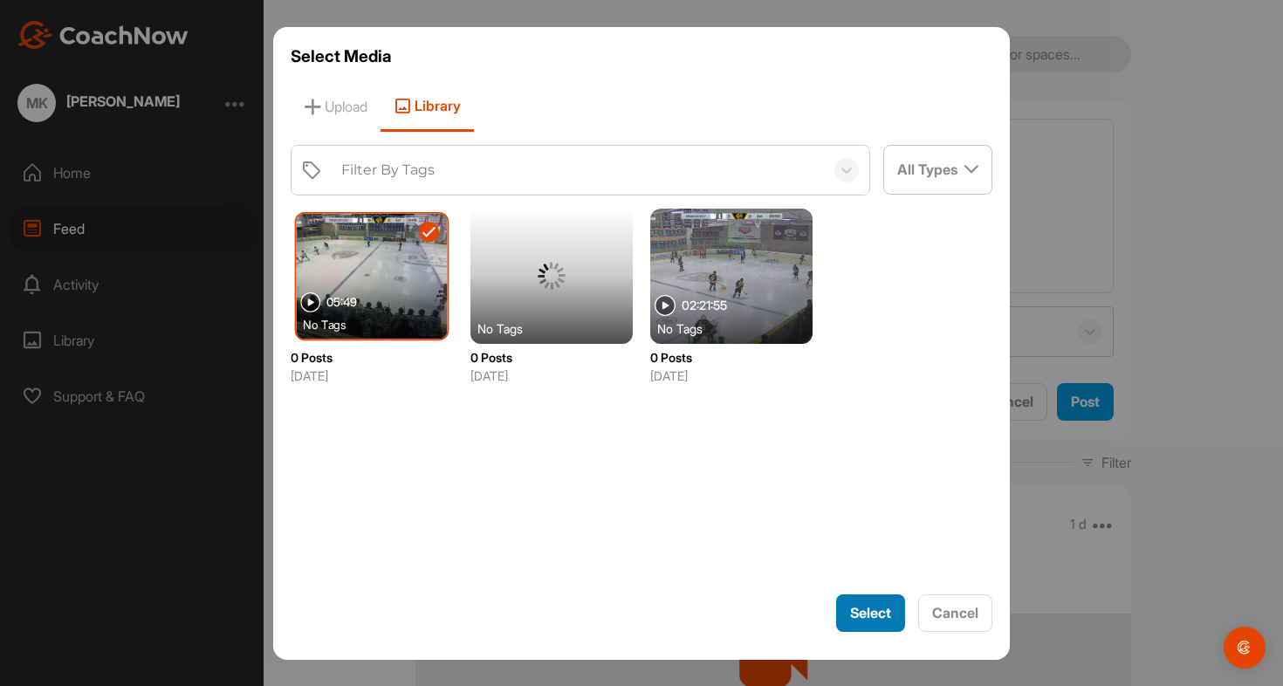
click at [861, 623] on button "Select" at bounding box center [870, 613] width 69 height 38
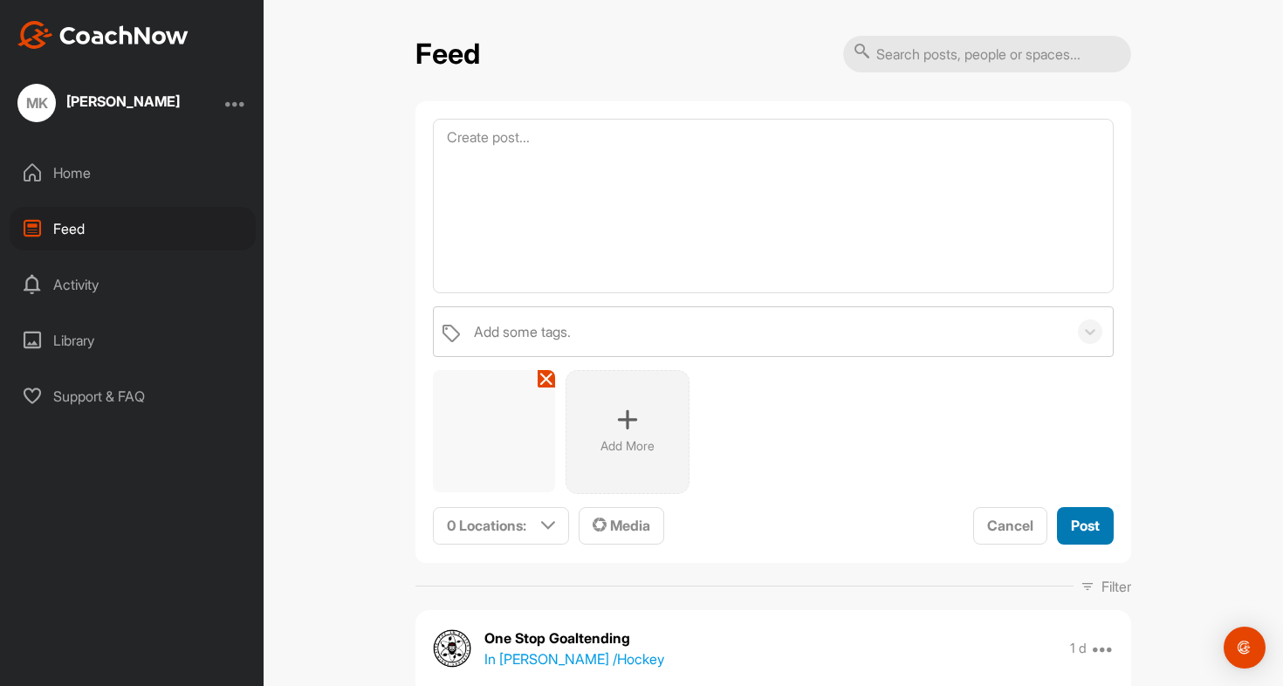
click at [1095, 521] on span "Post" at bounding box center [1085, 525] width 29 height 17
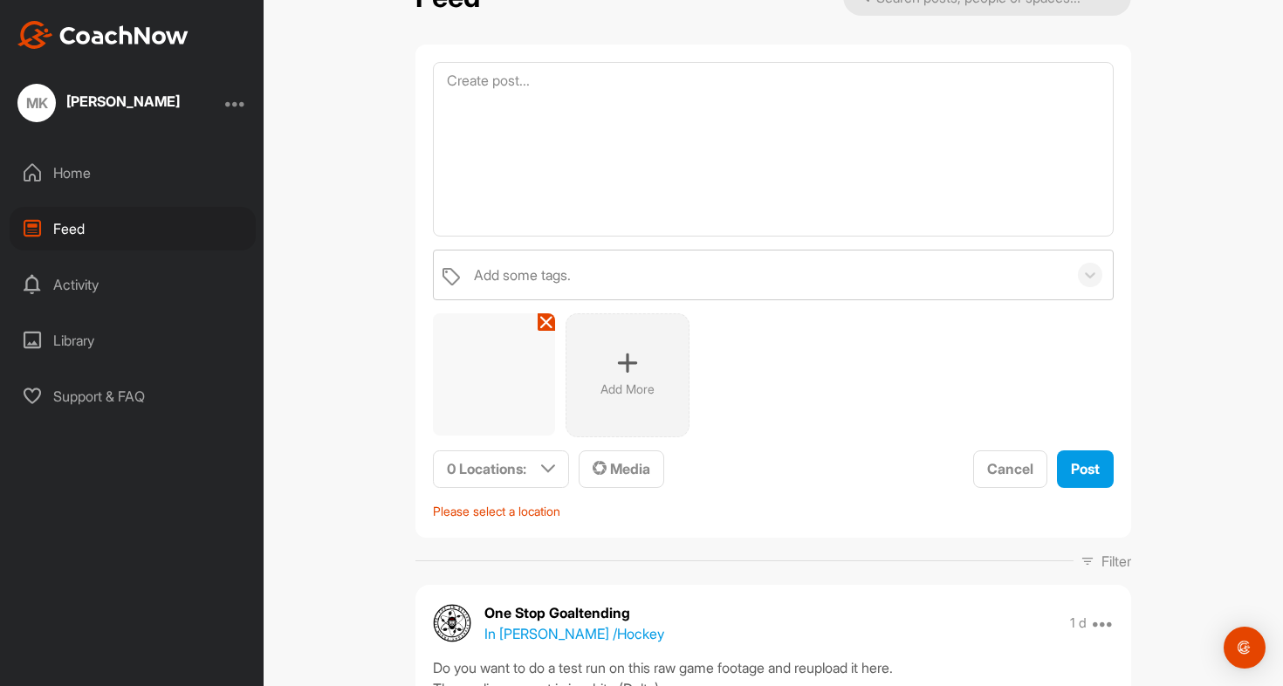
scroll to position [64, 0]
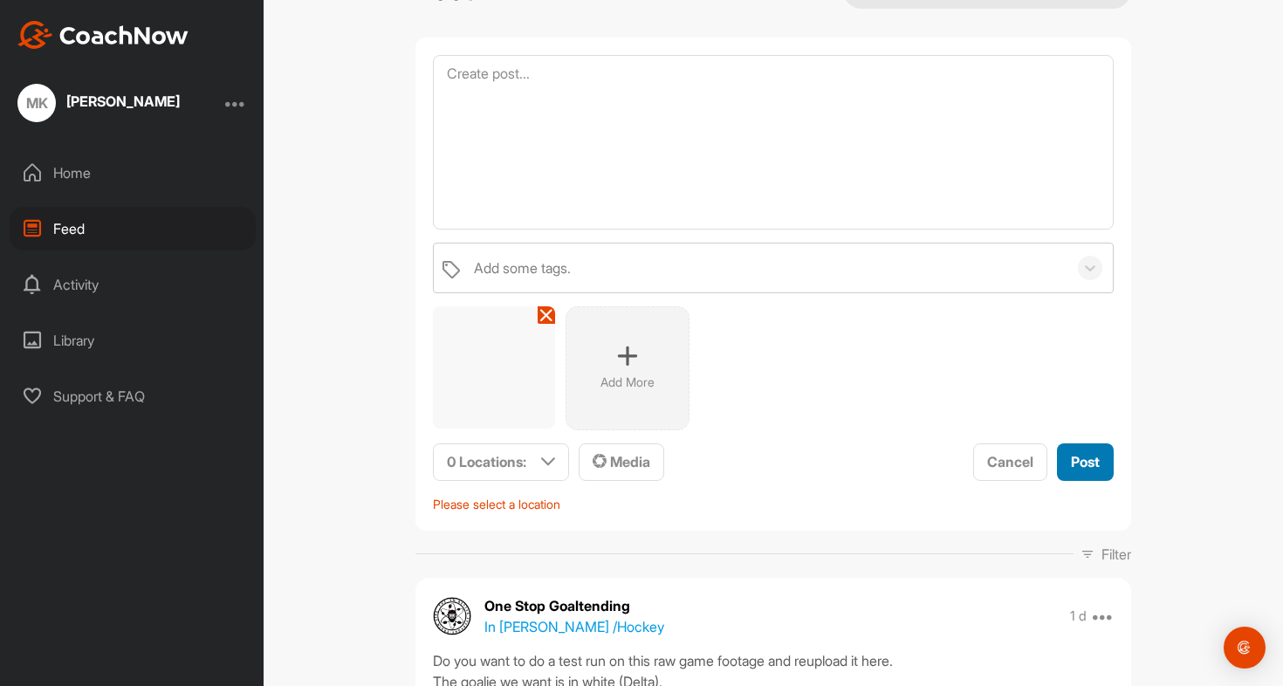
click at [1096, 464] on span "Post" at bounding box center [1085, 461] width 29 height 17
click at [522, 460] on p "0 Locations :" at bounding box center [486, 461] width 79 height 21
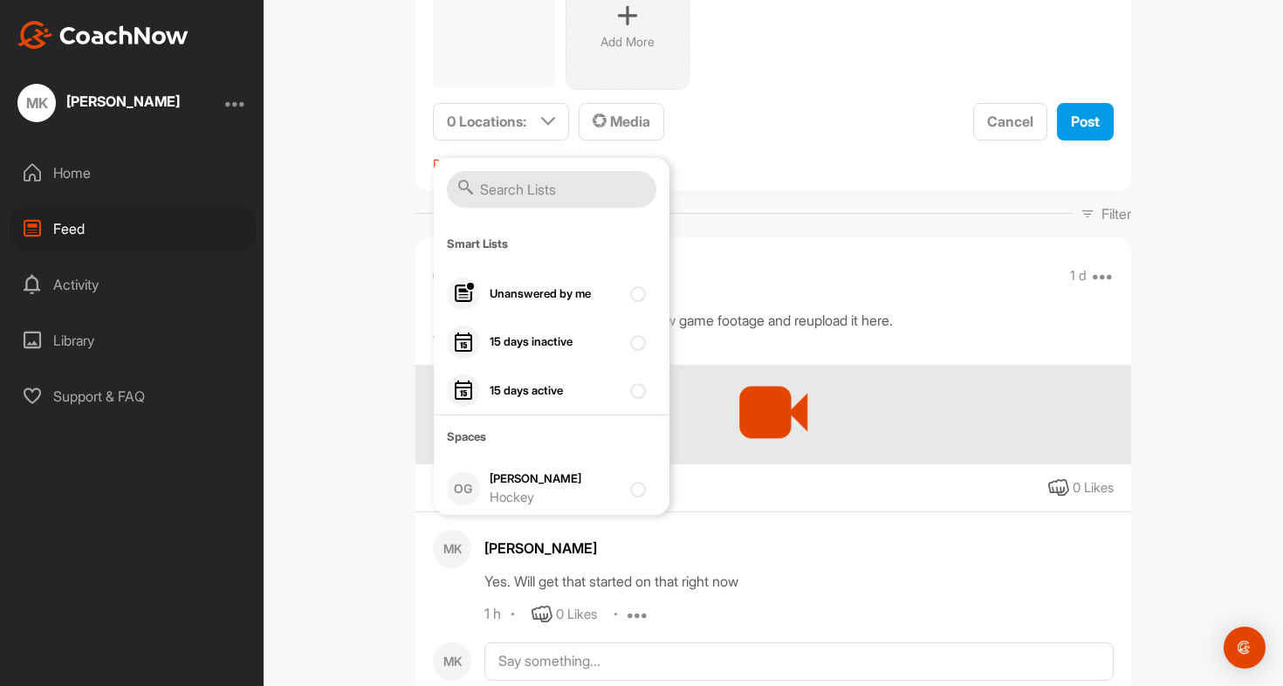
scroll to position [403, 0]
click at [579, 492] on div "Hockey" at bounding box center [555, 499] width 131 height 20
checkbox input "true"
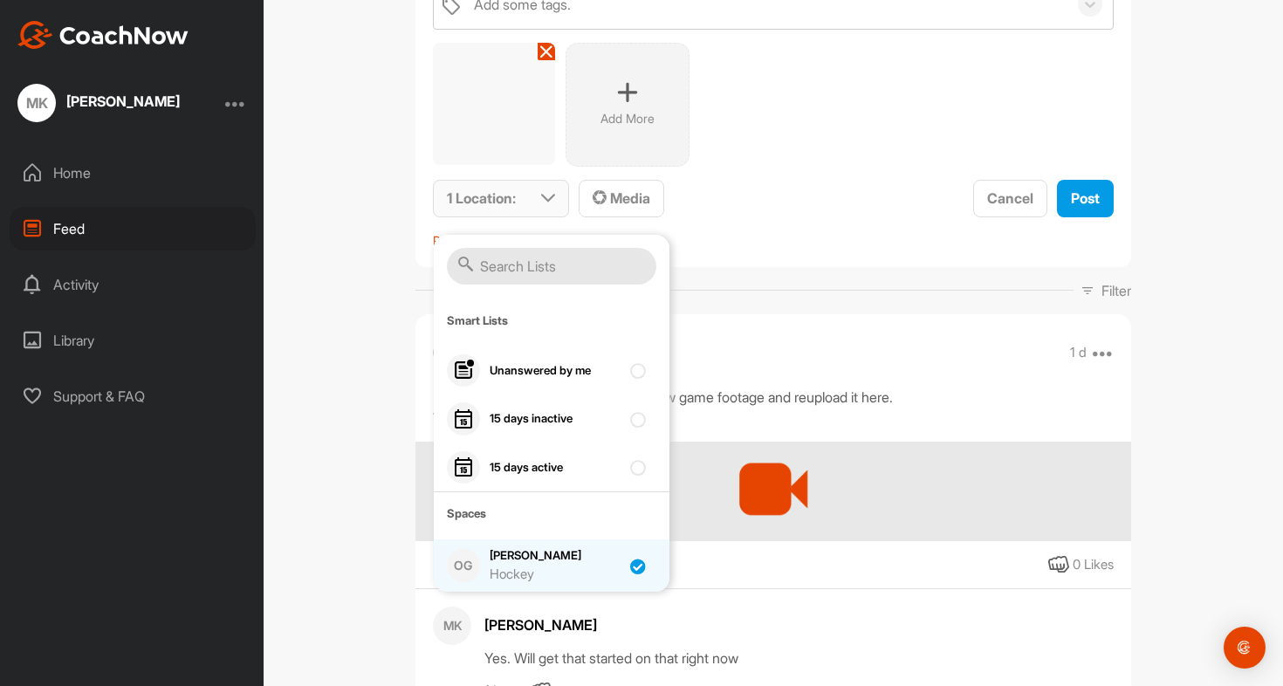
scroll to position [320, 0]
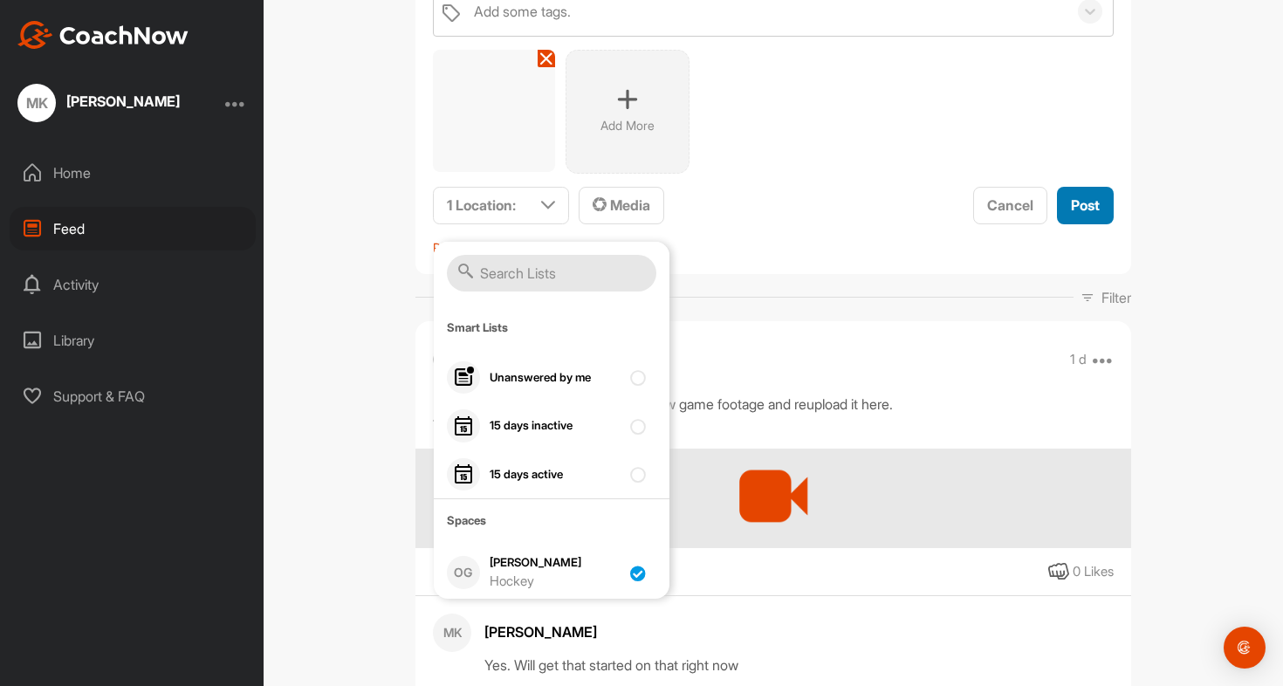
click at [1095, 202] on span "Post" at bounding box center [1085, 204] width 29 height 17
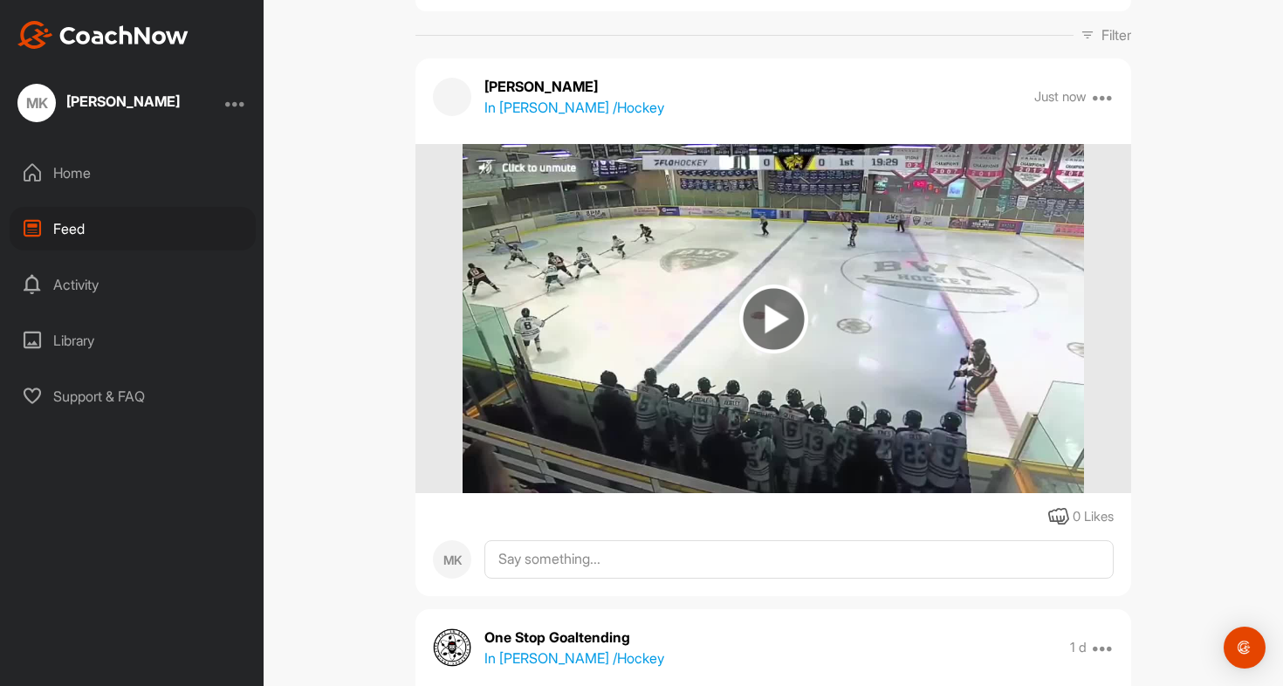
scroll to position [167, 0]
